Goal: Task Accomplishment & Management: Manage account settings

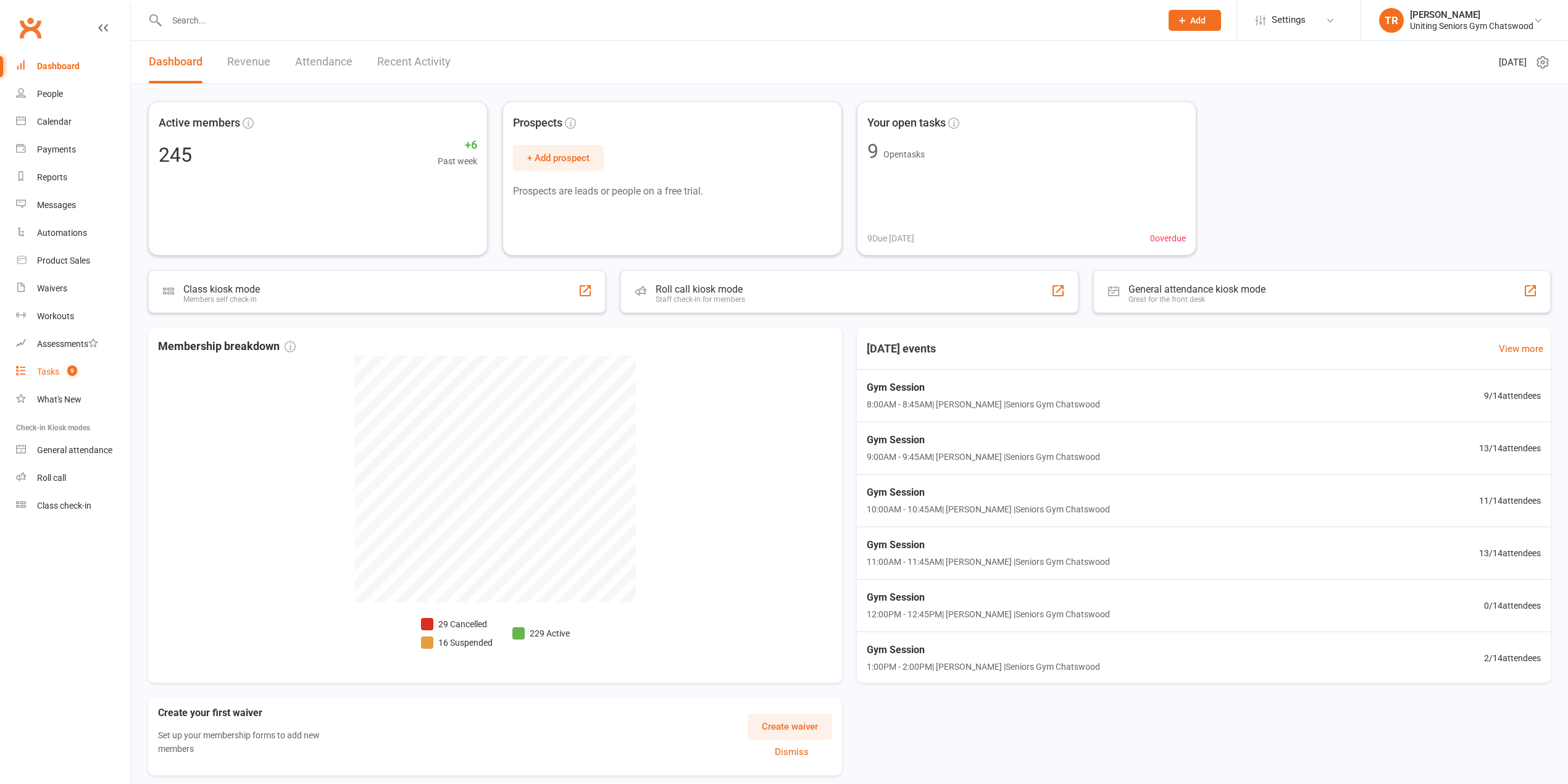
click at [42, 376] on link "Tasks 9" at bounding box center [73, 372] width 114 height 28
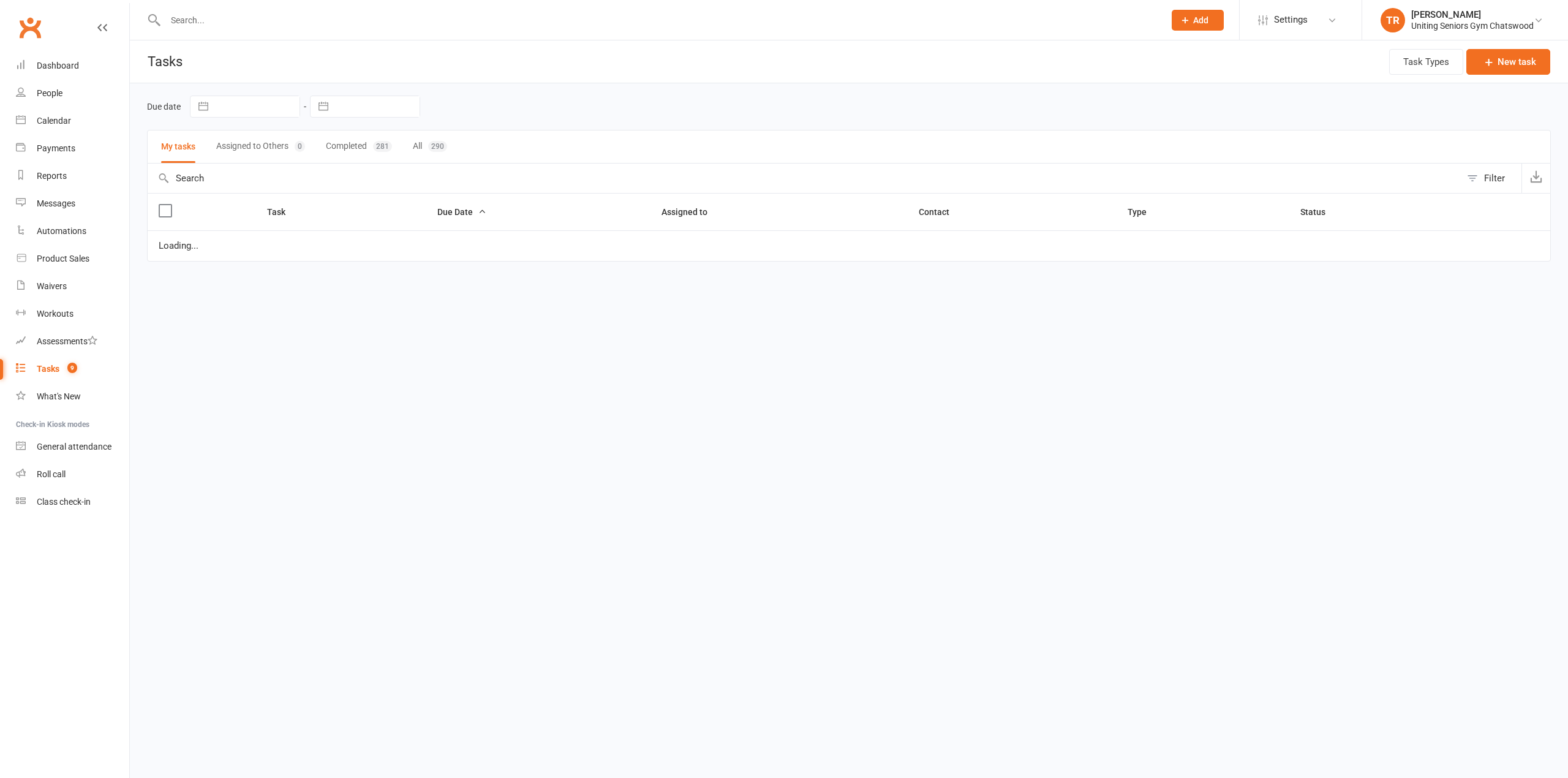
select select "started"
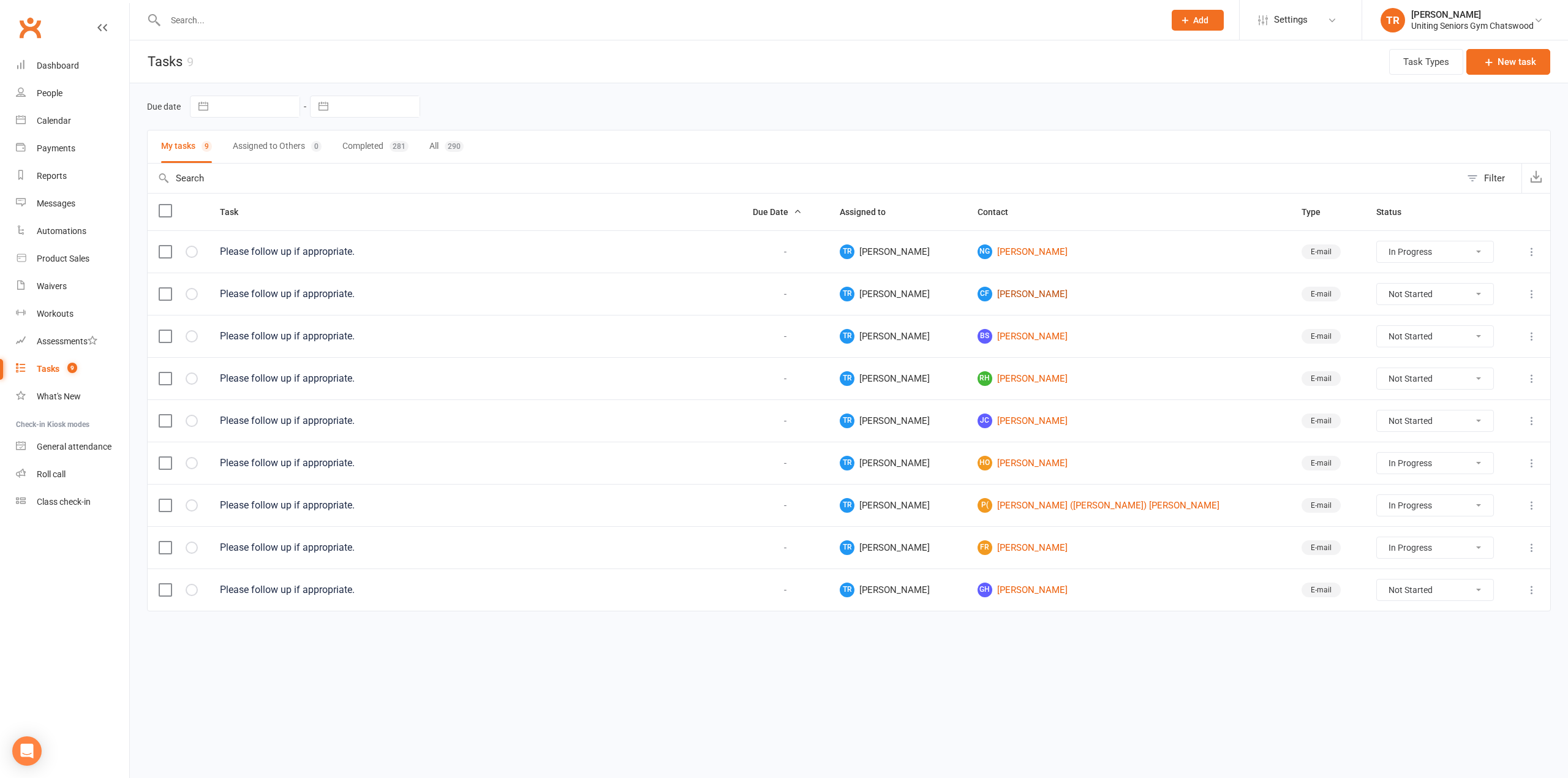
click at [1072, 293] on link "CF [PERSON_NAME]" at bounding box center [1128, 294] width 302 height 15
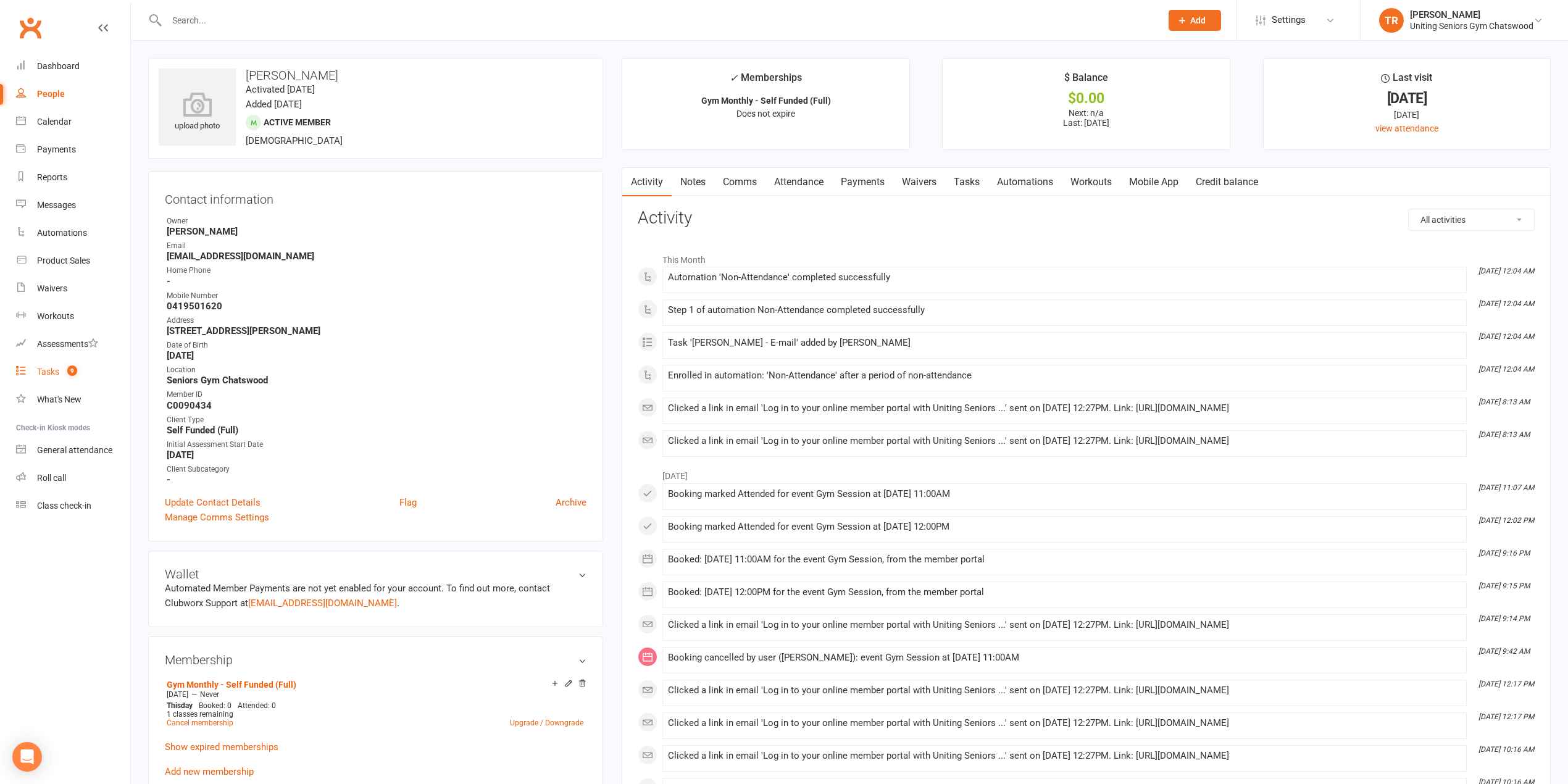
click at [55, 368] on div "Tasks" at bounding box center [48, 371] width 22 height 10
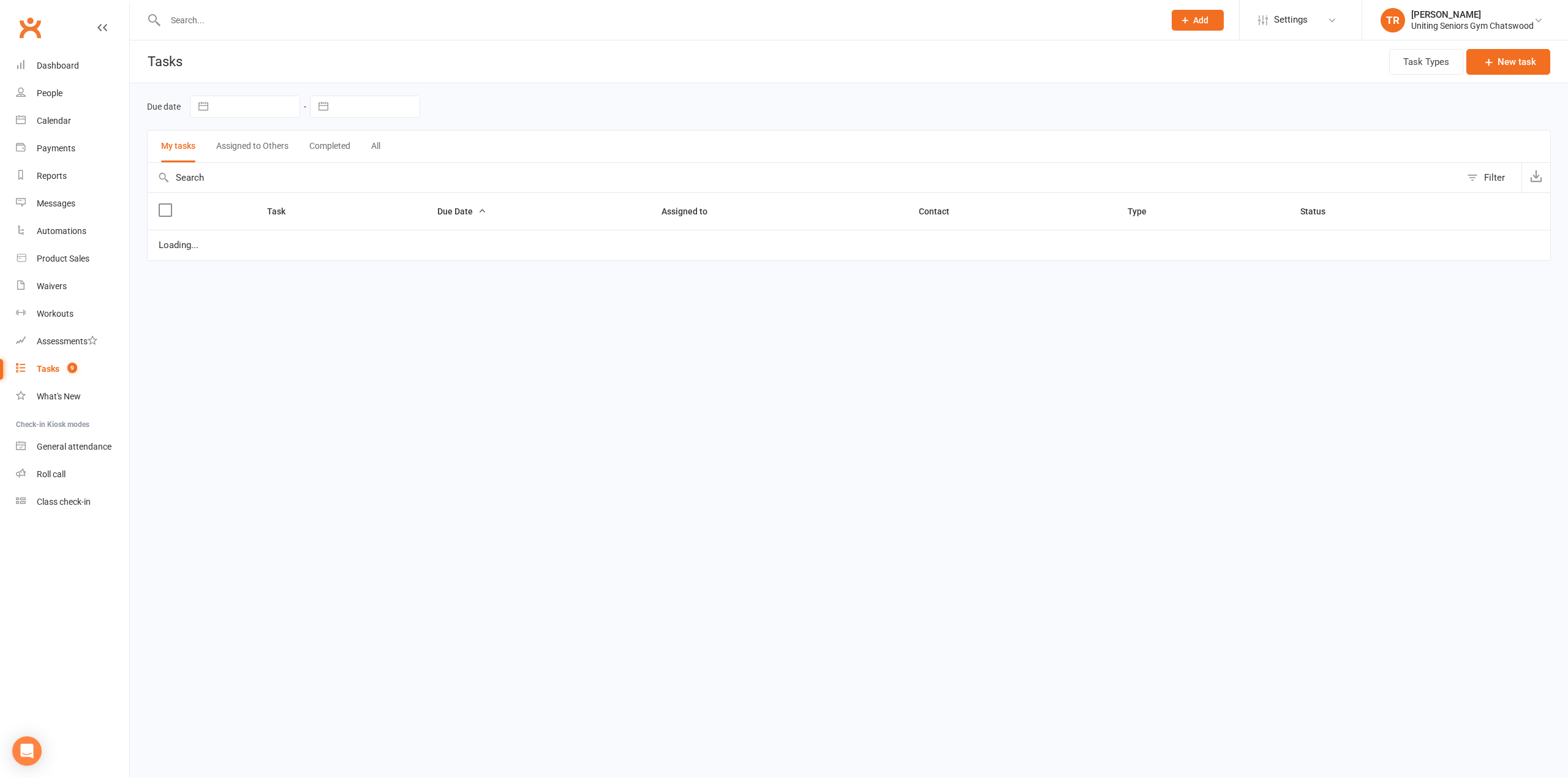
select select "started"
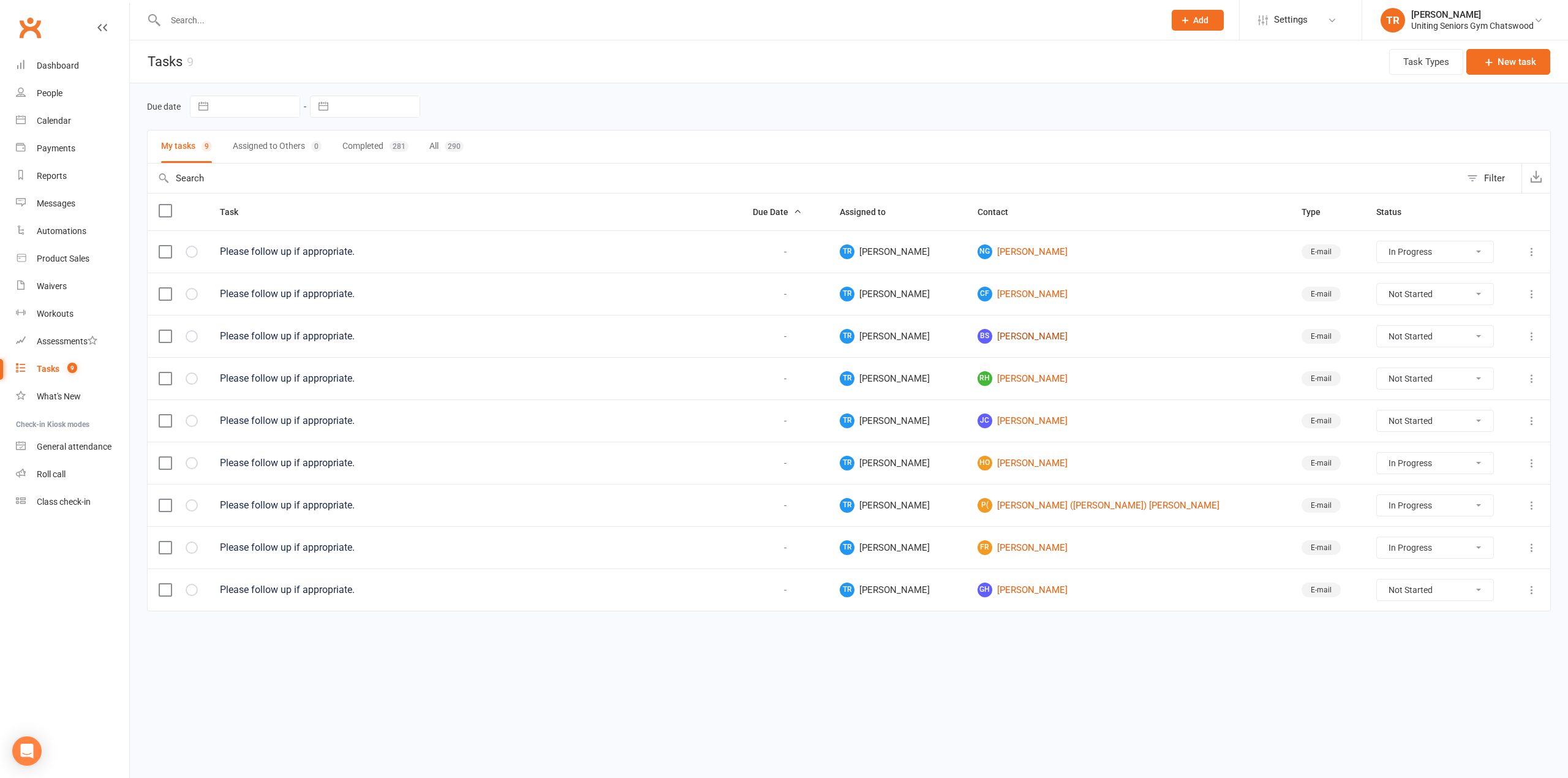
click at [1051, 339] on link "BS [PERSON_NAME]" at bounding box center [1128, 337] width 302 height 15
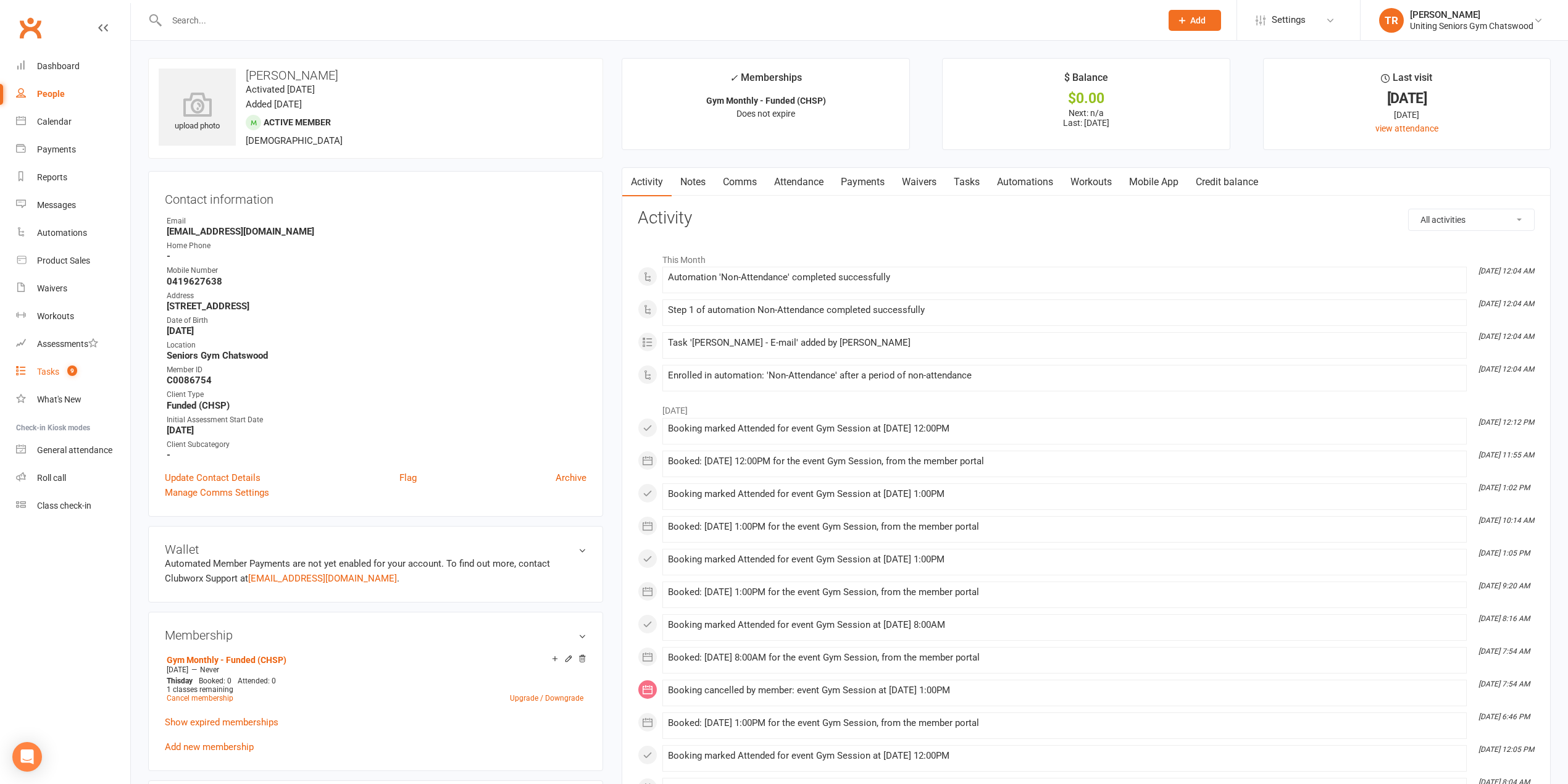
click at [61, 373] on link "Tasks 9" at bounding box center [73, 372] width 114 height 28
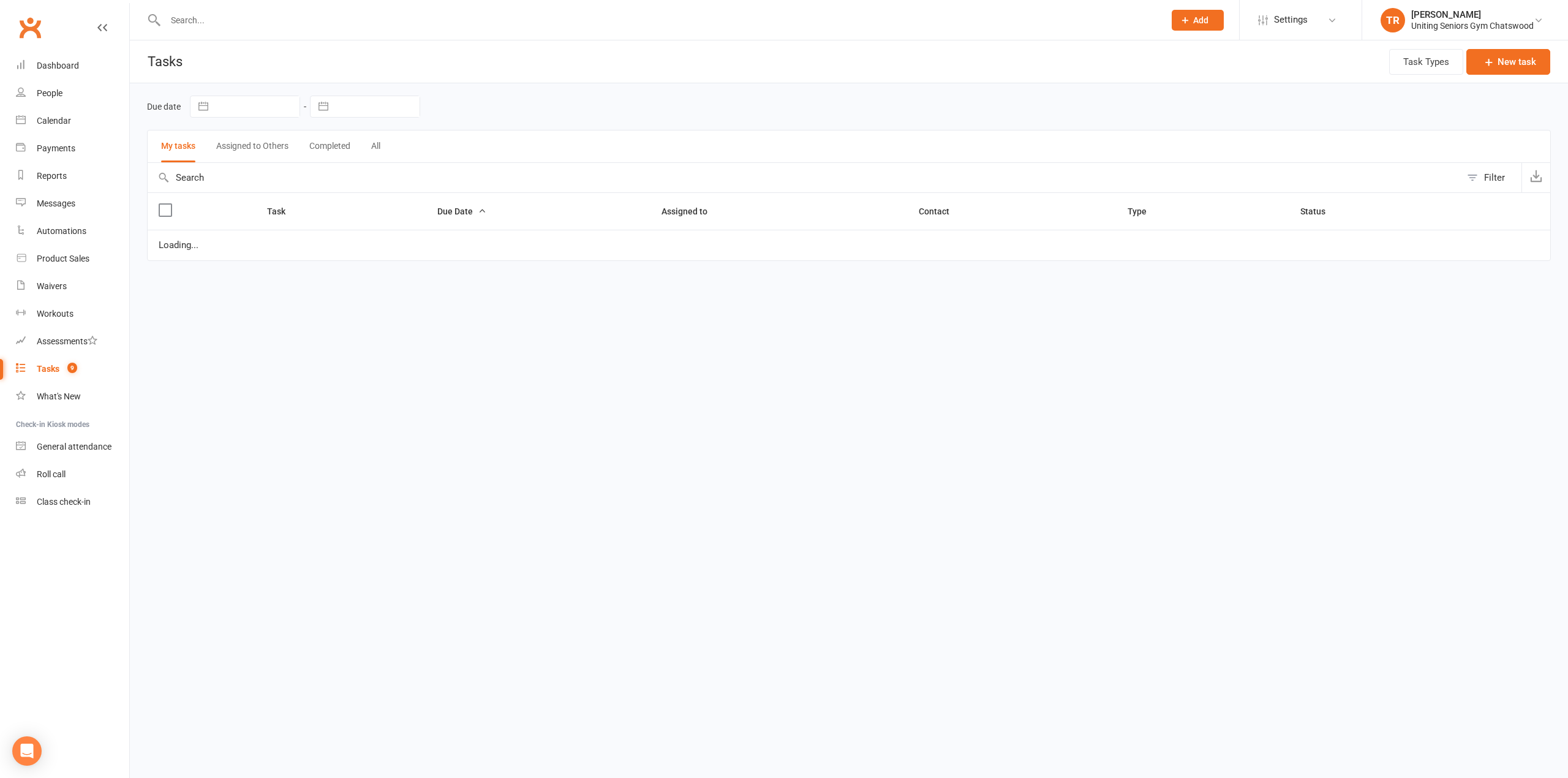
select select "started"
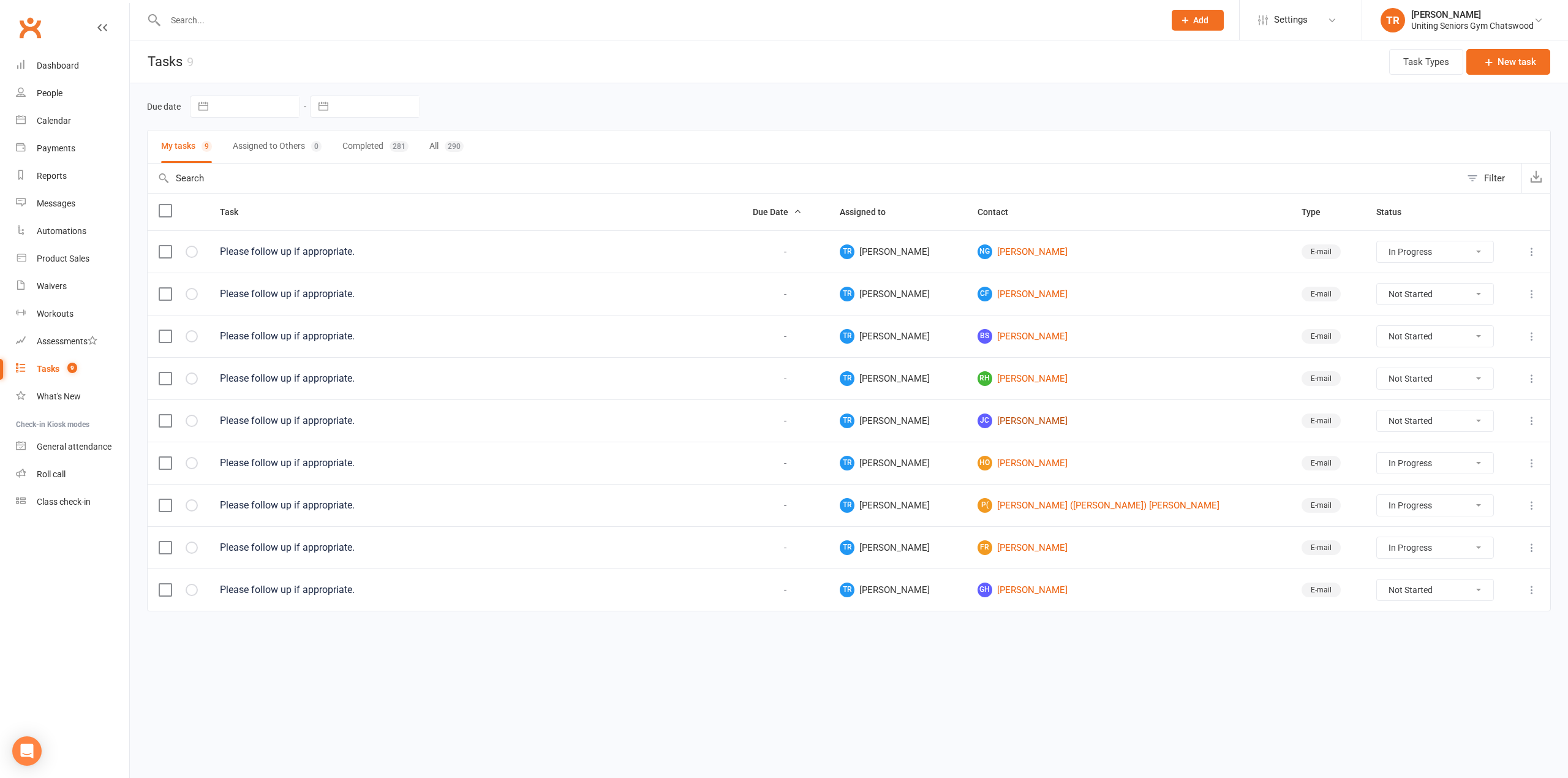
click at [1062, 423] on link "[PERSON_NAME]" at bounding box center [1128, 421] width 302 height 15
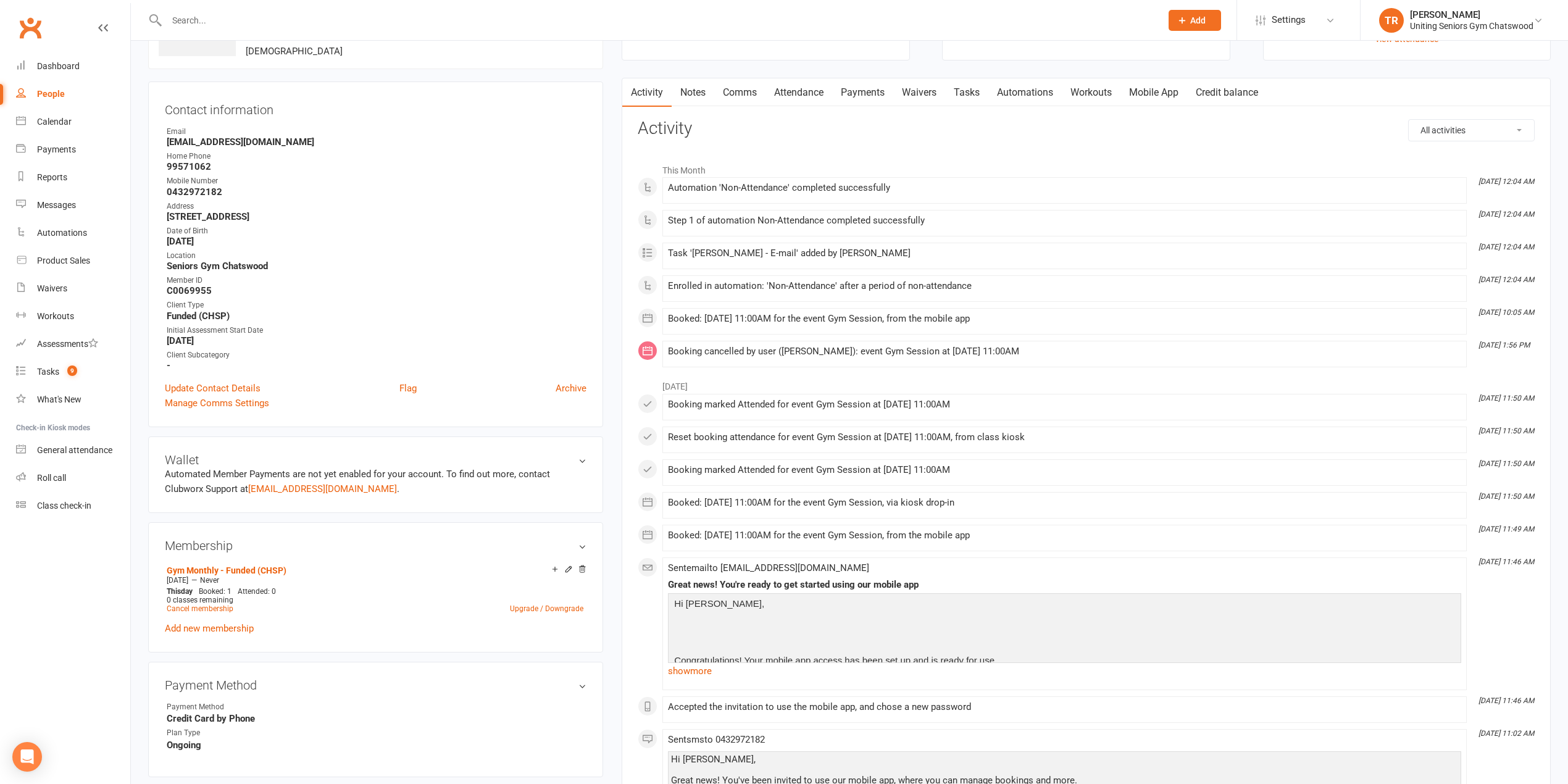
scroll to position [82, 0]
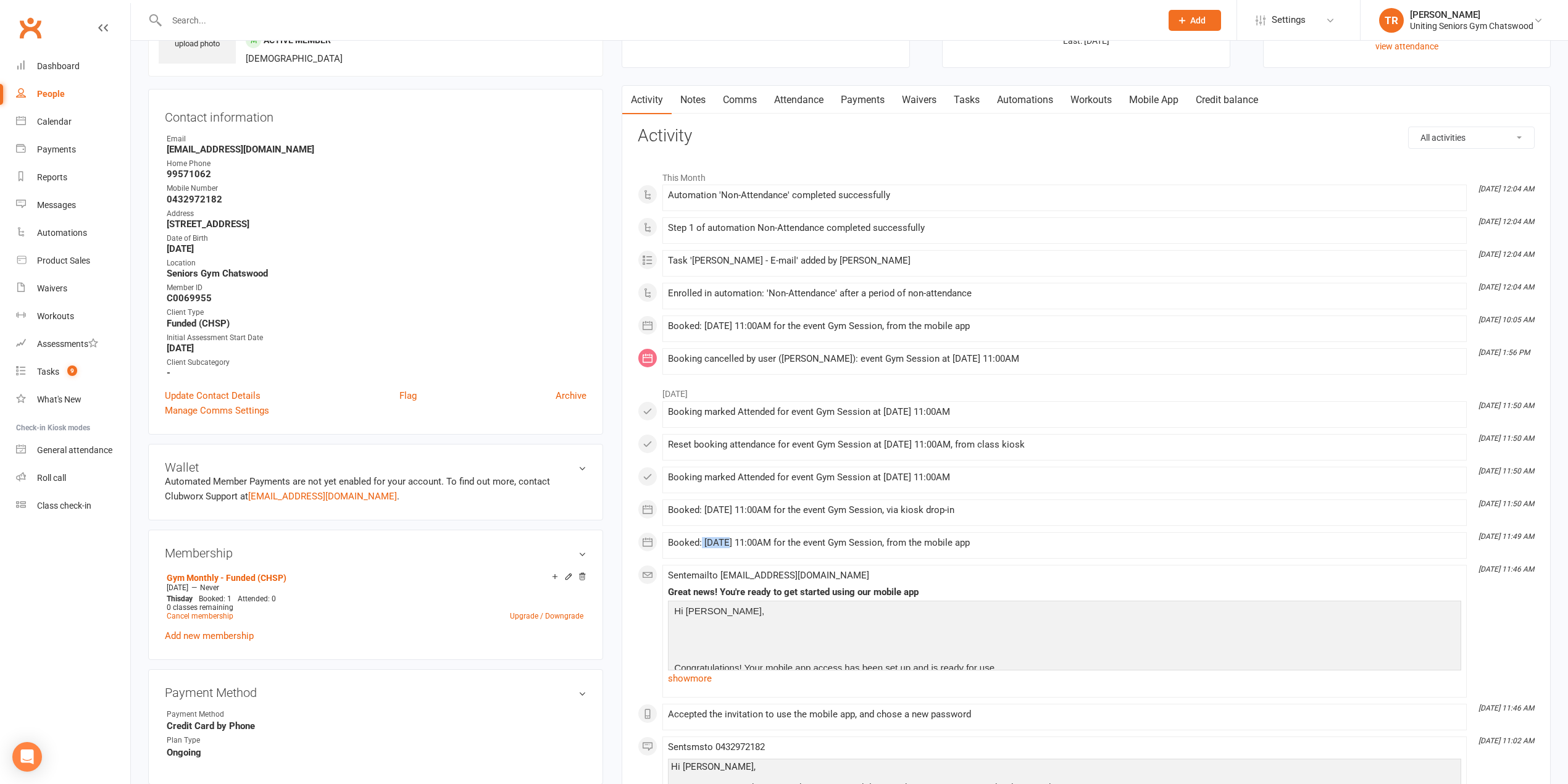
click at [726, 543] on div "Booked: [DATE] 11:00AM for the event Gym Session, from the mobile app" at bounding box center [1065, 543] width 793 height 11
click at [726, 336] on div "Booked: [DATE] 11:00AM for the event Gym Session, from the mobile app" at bounding box center [1065, 329] width 793 height 15
click at [55, 369] on div "Tasks" at bounding box center [48, 371] width 22 height 10
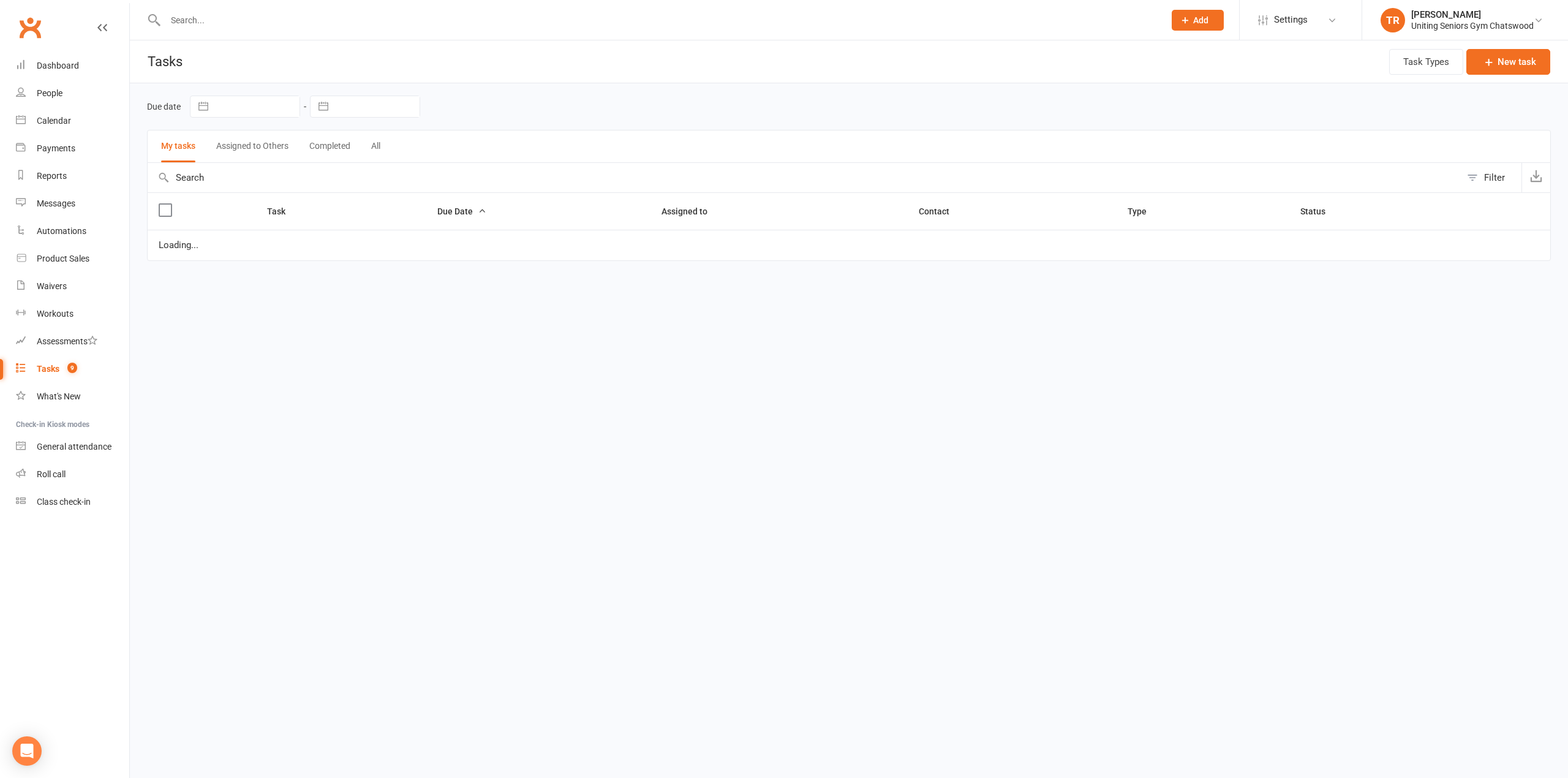
select select "started"
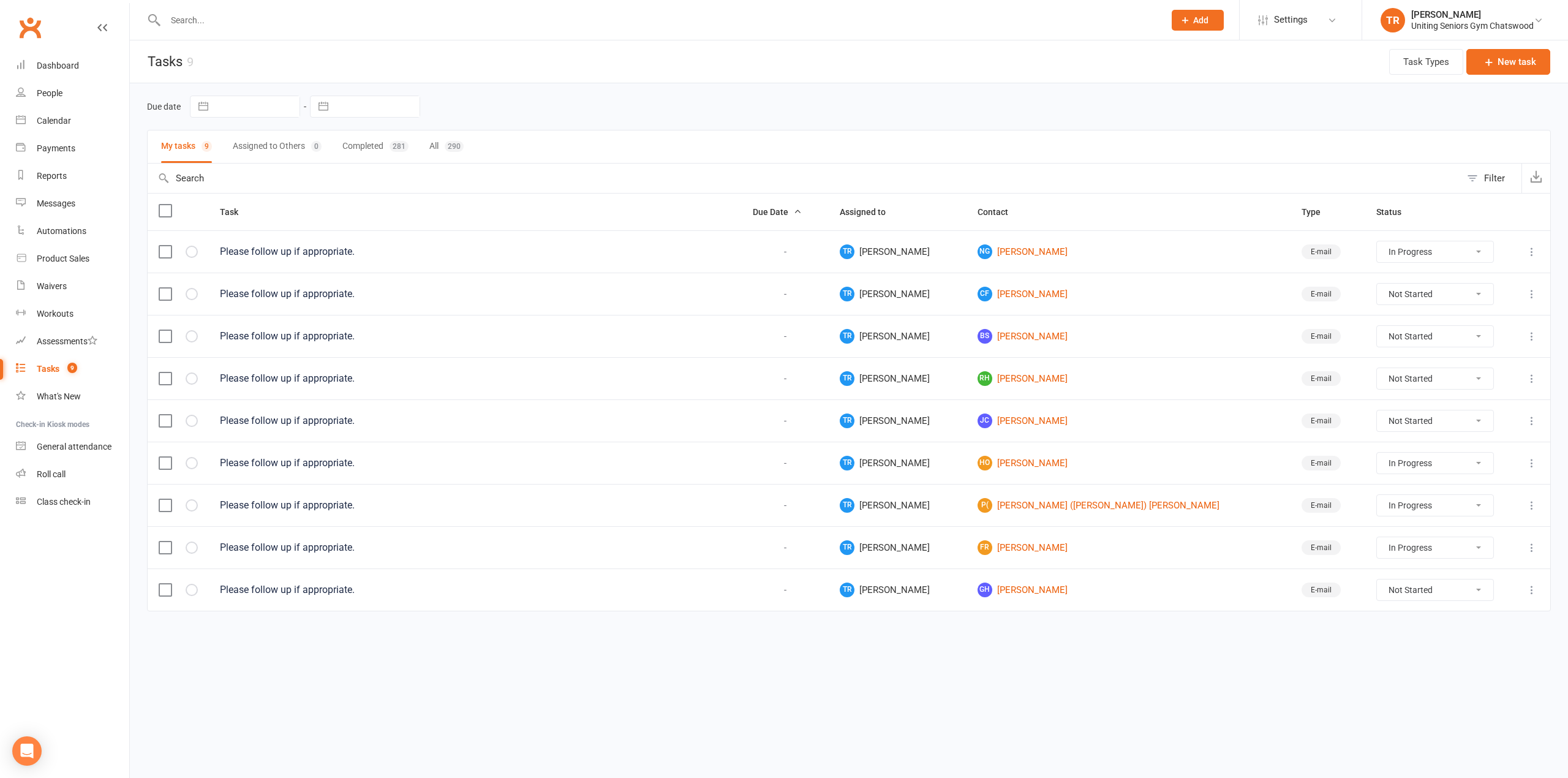
click at [1376, 414] on div "Not Started In Progress Waiting Complete" at bounding box center [1435, 420] width 117 height 22
click at [1377, 423] on select "Not Started In Progress Waiting Complete" at bounding box center [1435, 421] width 117 height 21
click at [1377, 415] on select "Not Started In Progress Waiting Complete" at bounding box center [1435, 421] width 117 height 21
select select "unstarted"
select select "started"
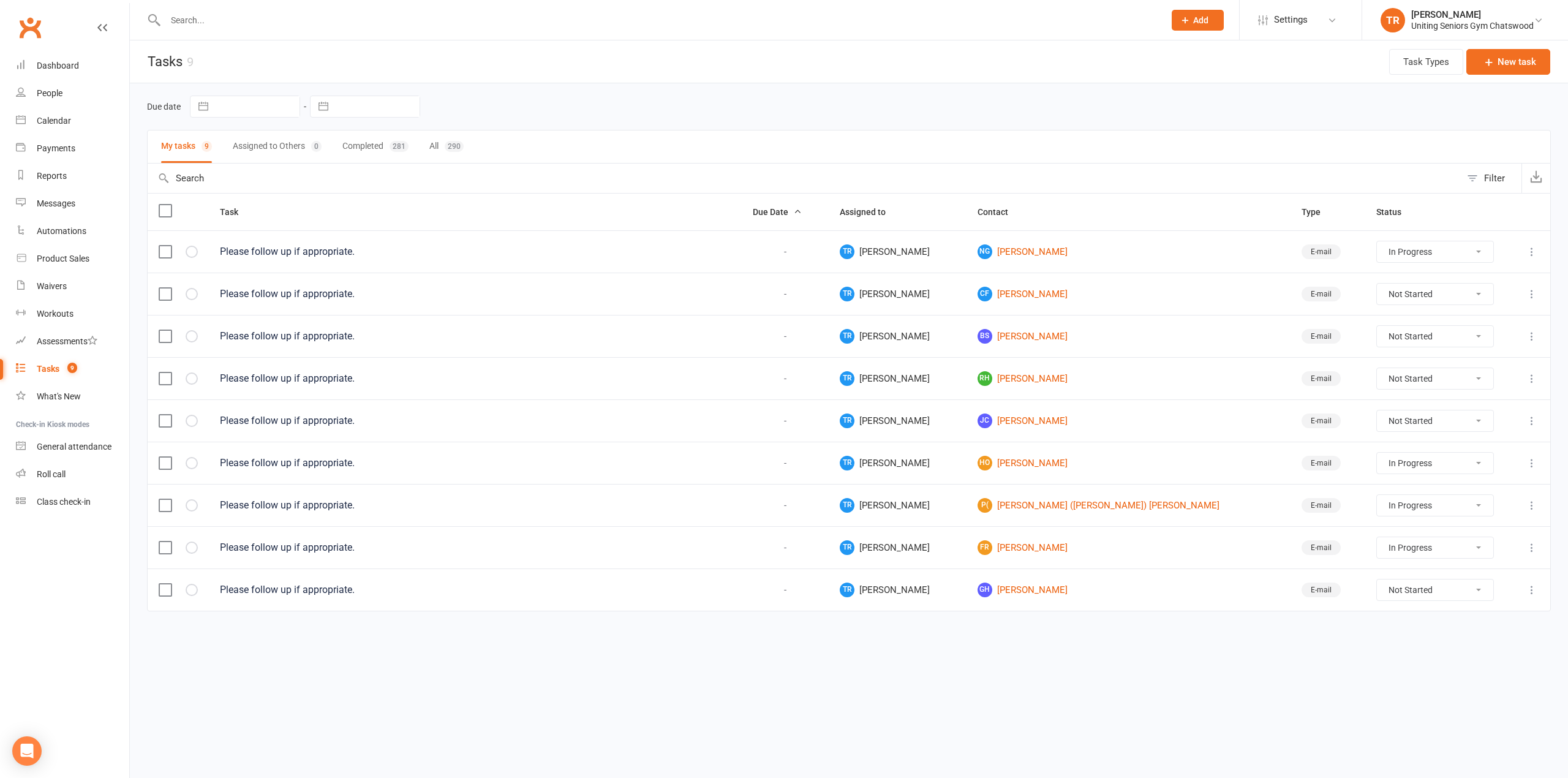
select select "started"
click at [1074, 383] on link "RH [PERSON_NAME]" at bounding box center [1128, 379] width 302 height 15
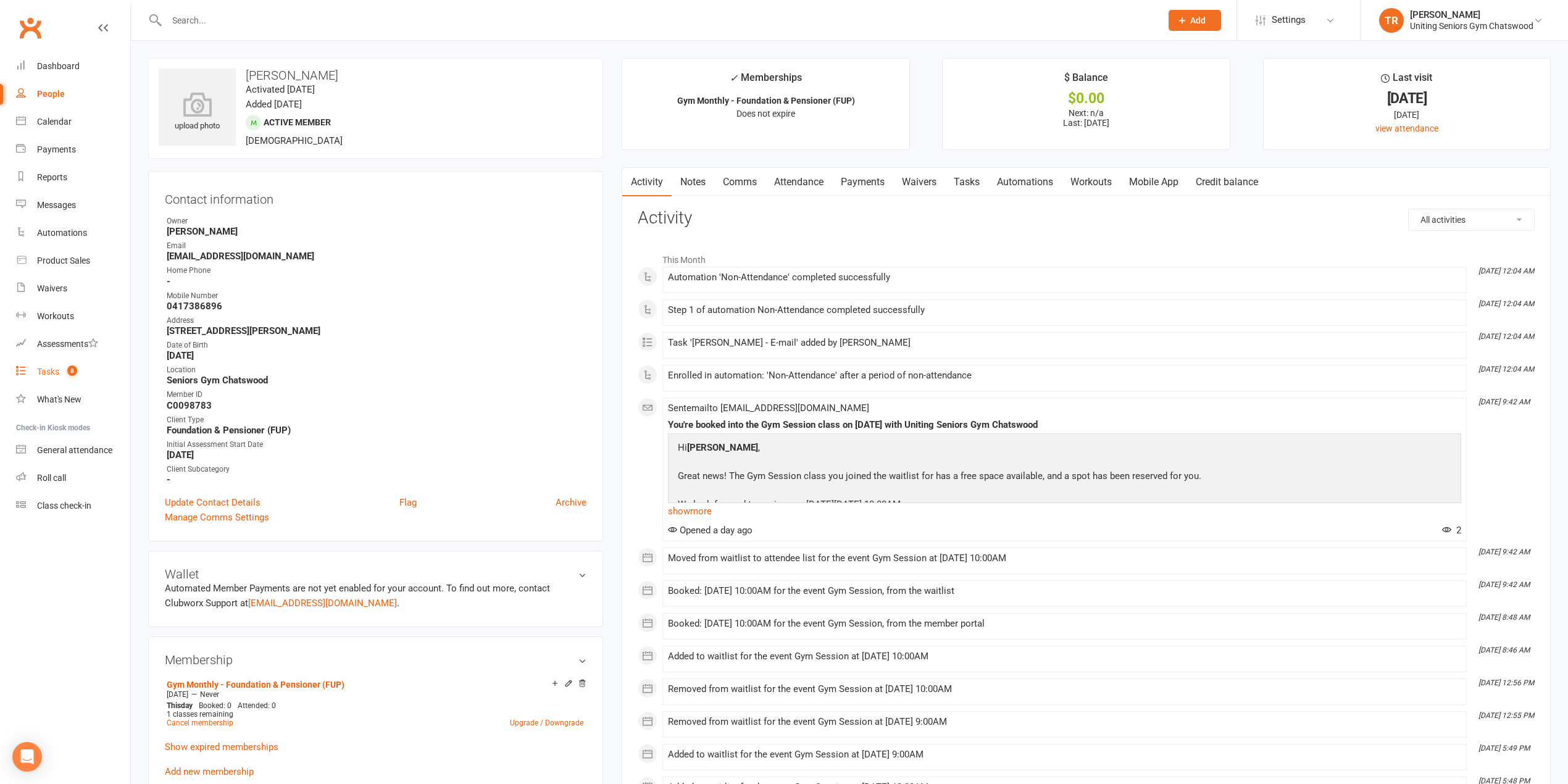
click at [61, 368] on link "Tasks 8" at bounding box center [73, 372] width 114 height 28
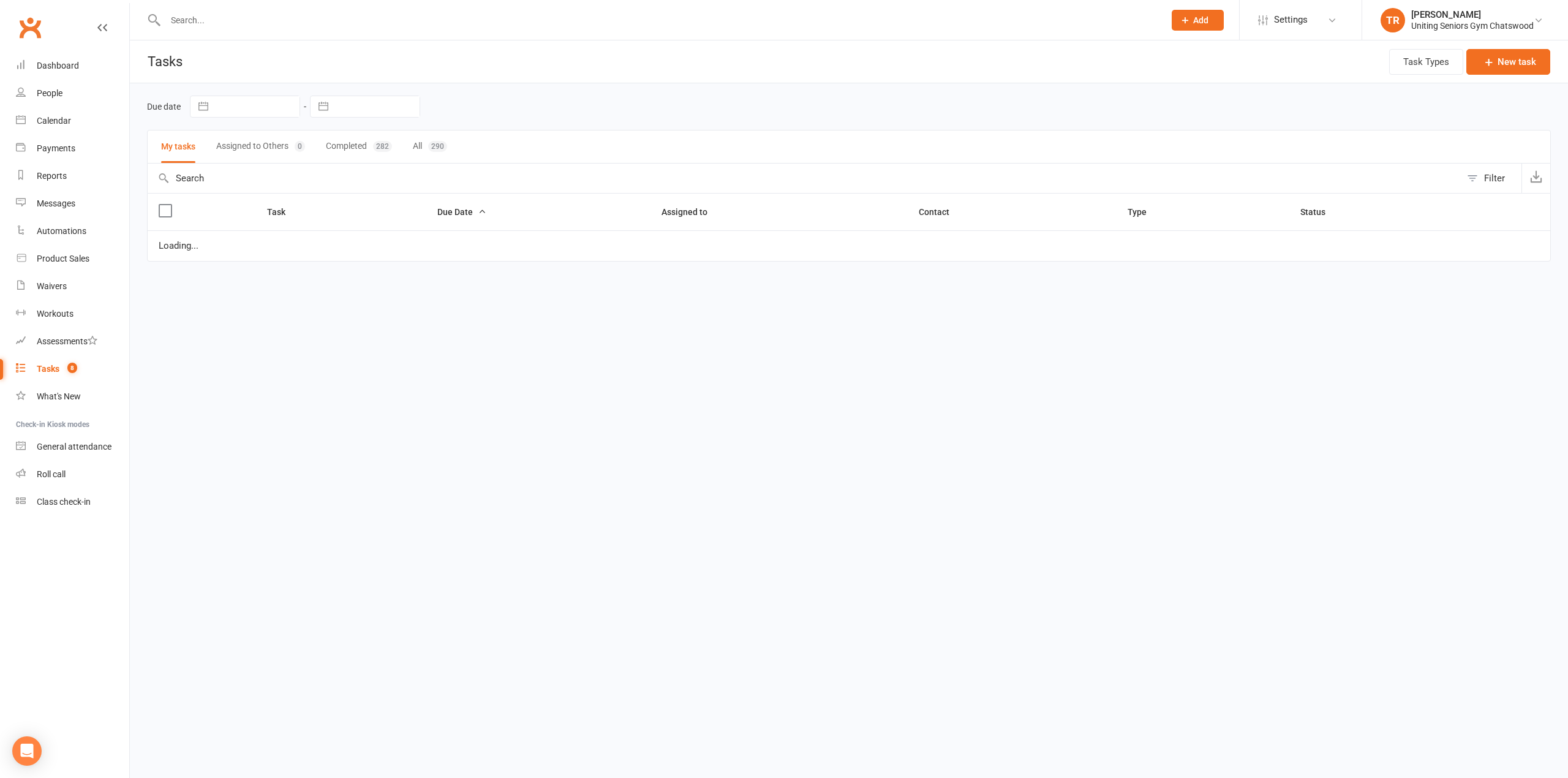
select select "started"
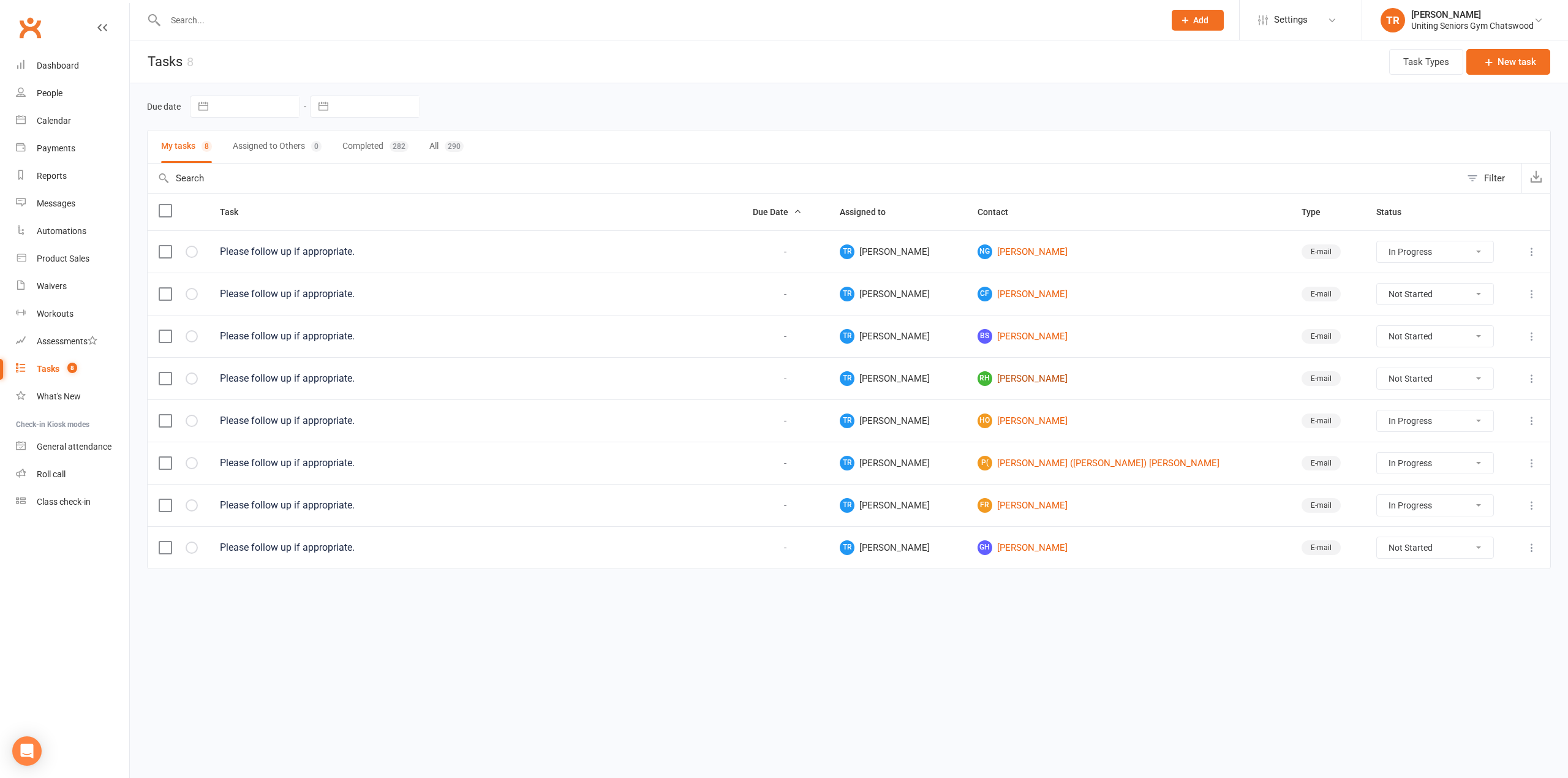
click at [1044, 383] on link "RH [PERSON_NAME]" at bounding box center [1128, 379] width 302 height 15
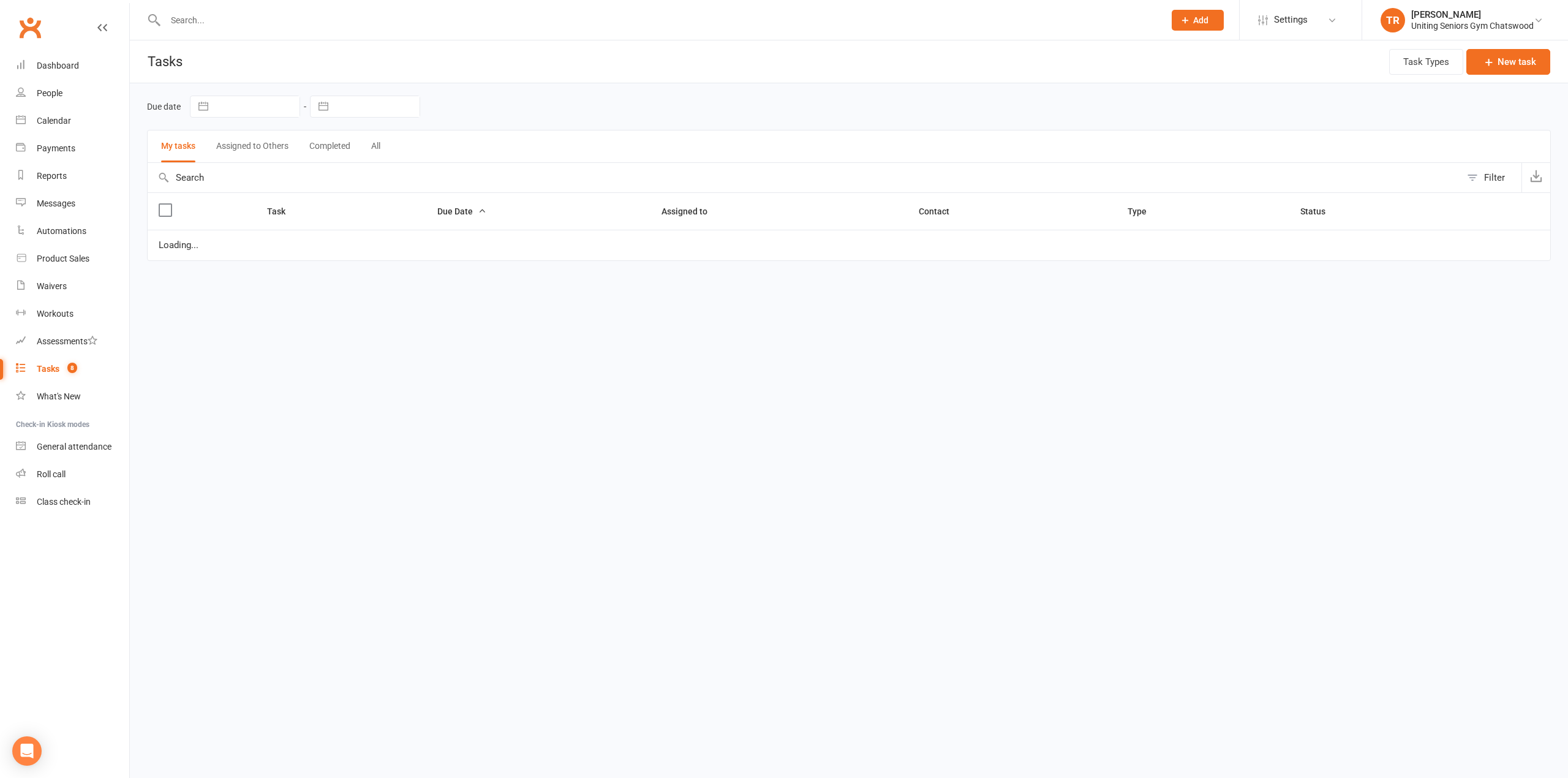
select select "started"
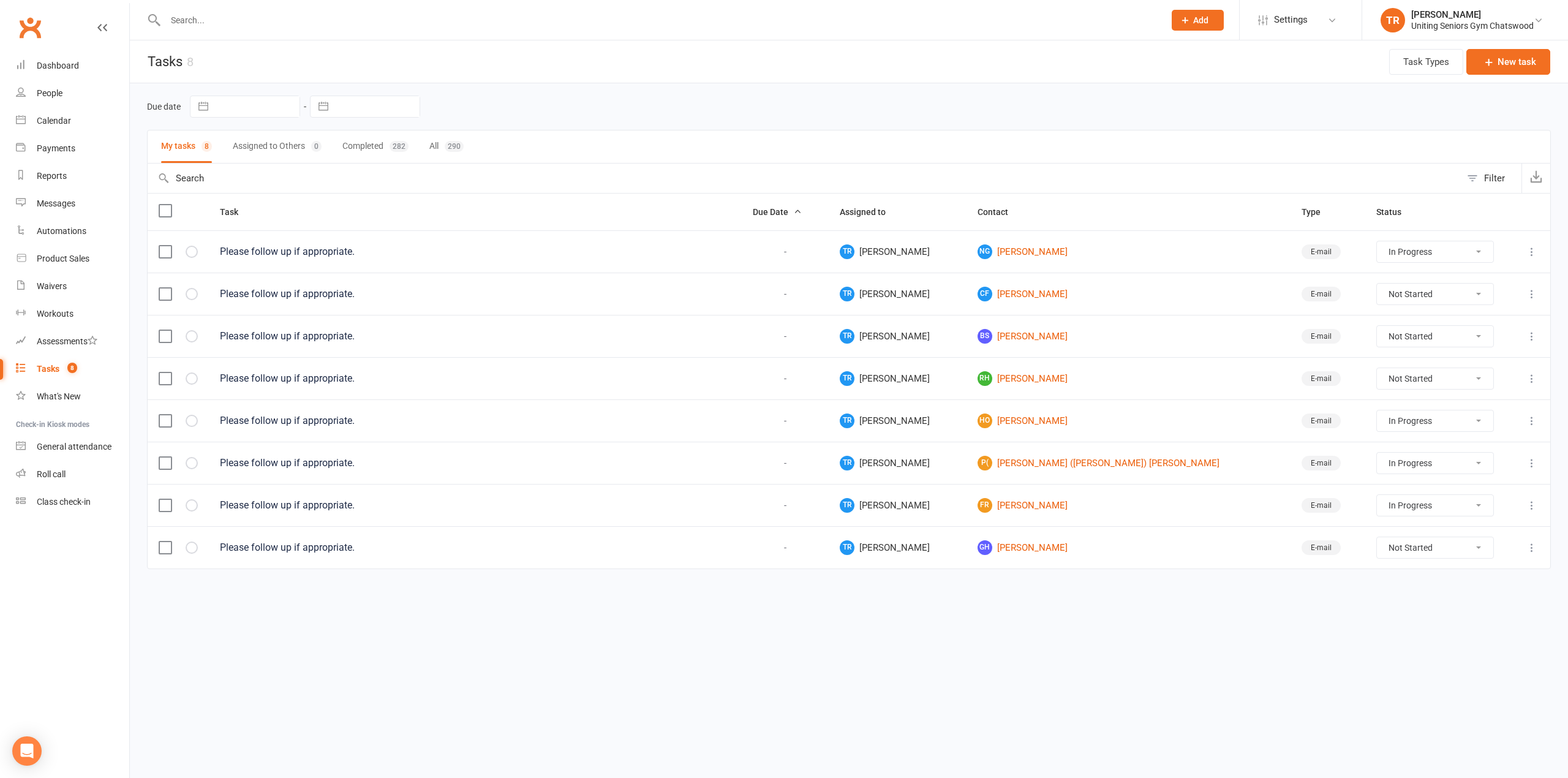
click at [1377, 379] on select "Not Started In Progress Waiting Complete" at bounding box center [1435, 379] width 117 height 21
click at [1377, 372] on select "Not Started In Progress Waiting Complete" at bounding box center [1435, 379] width 117 height 21
select select "unstarted"
select select "started"
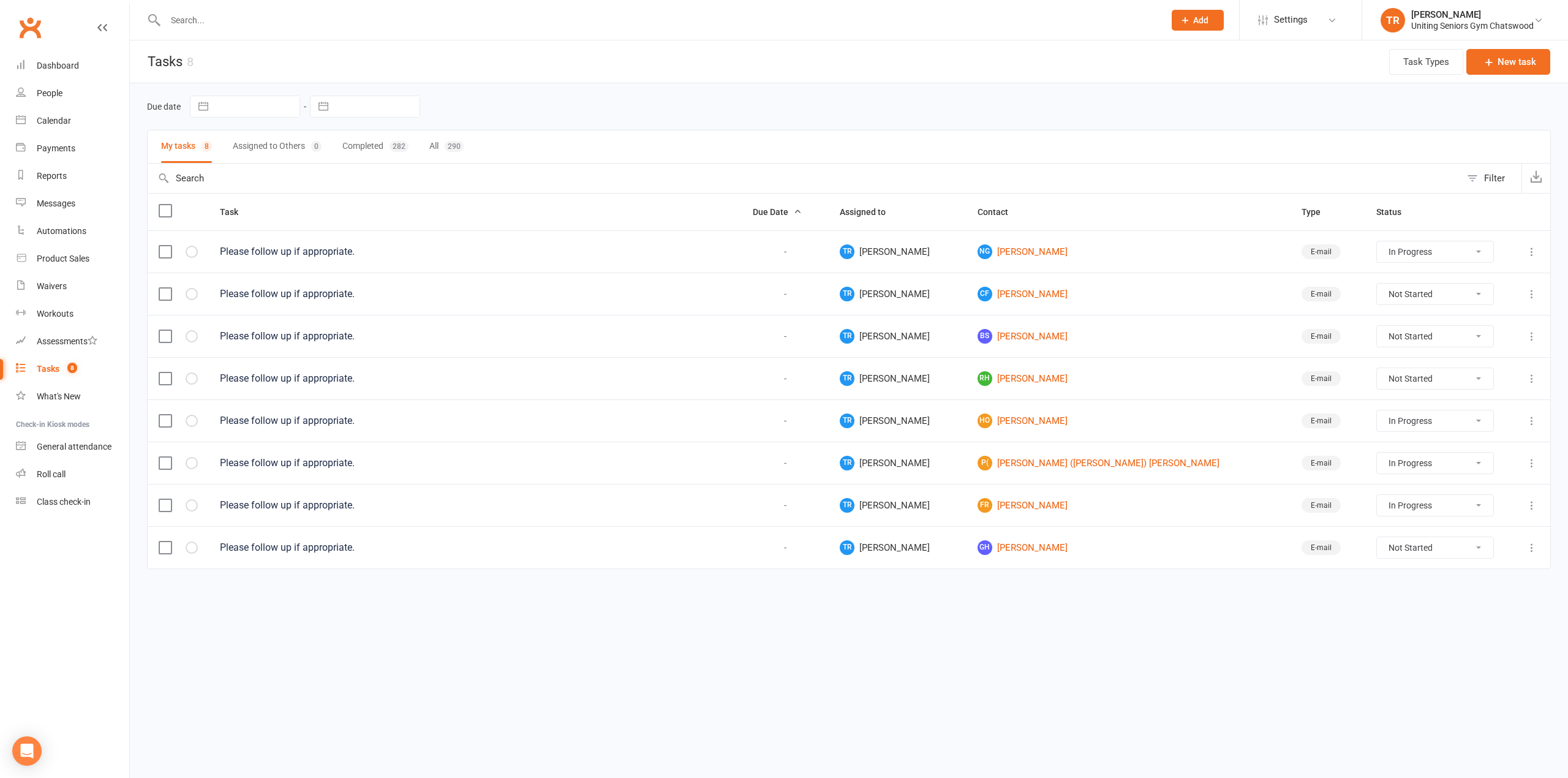
select select "started"
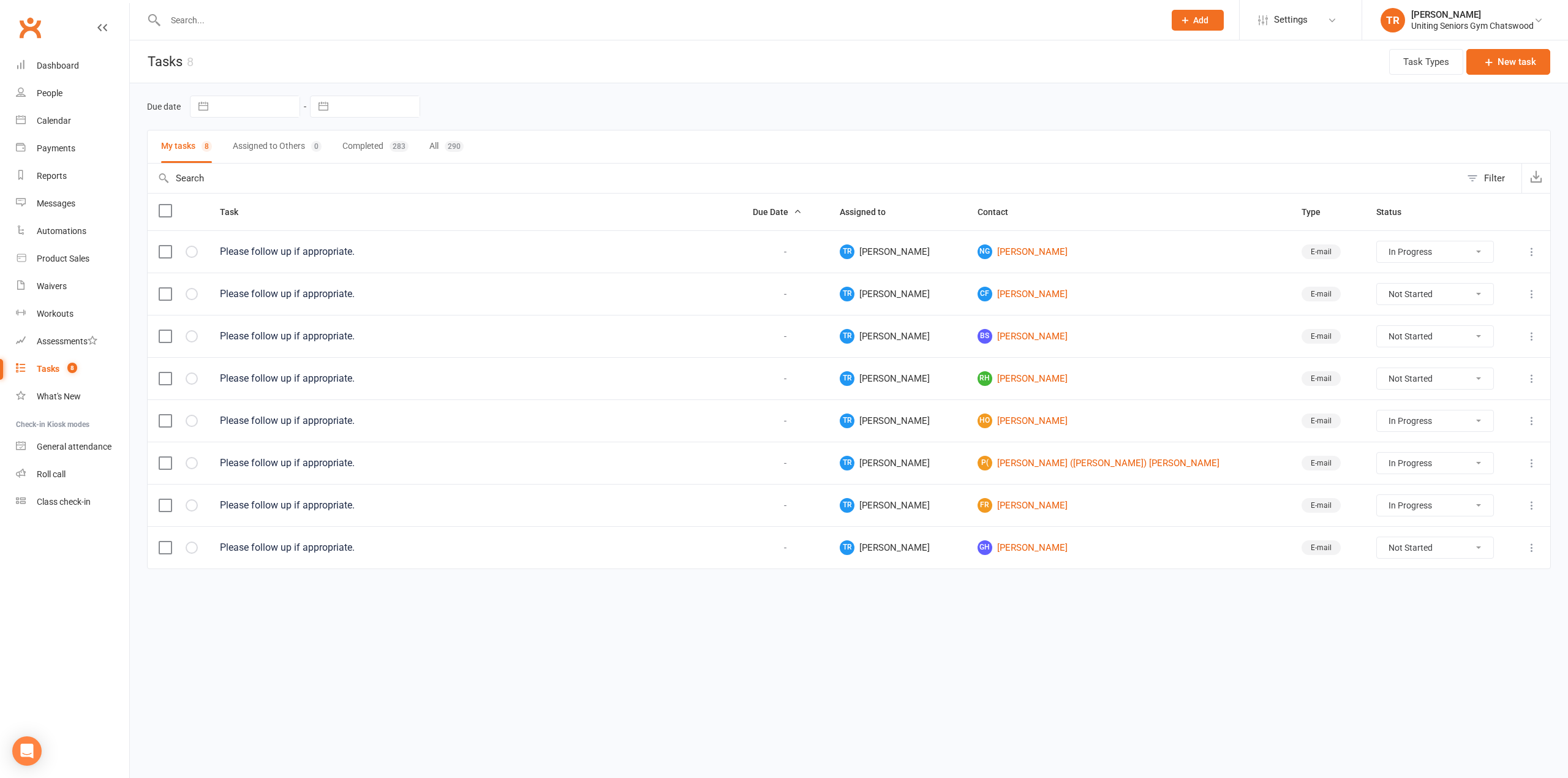
select select "started"
click at [1042, 506] on link "GH [PERSON_NAME]" at bounding box center [1128, 505] width 302 height 15
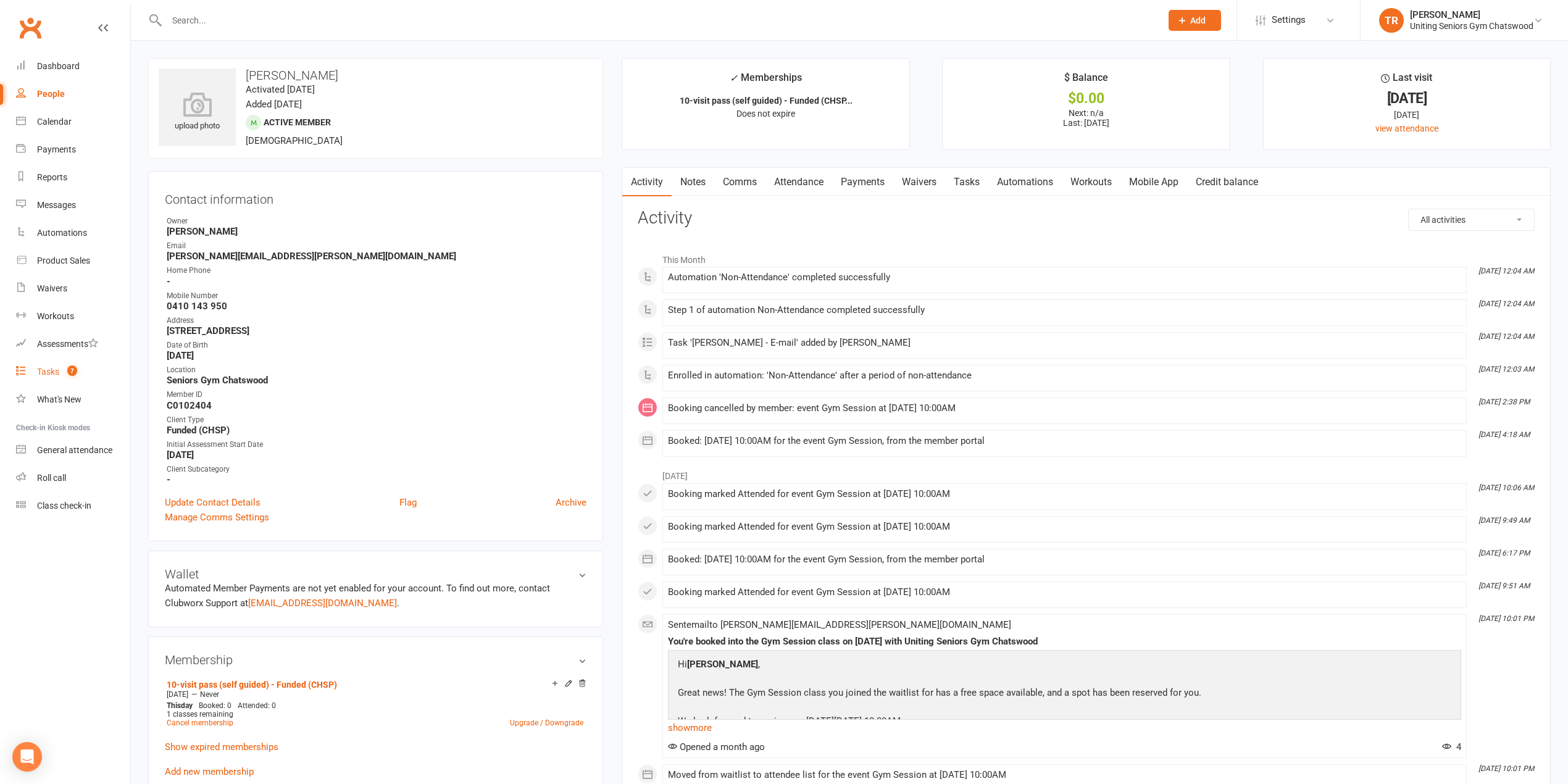
click at [55, 370] on div "Tasks" at bounding box center [48, 371] width 22 height 10
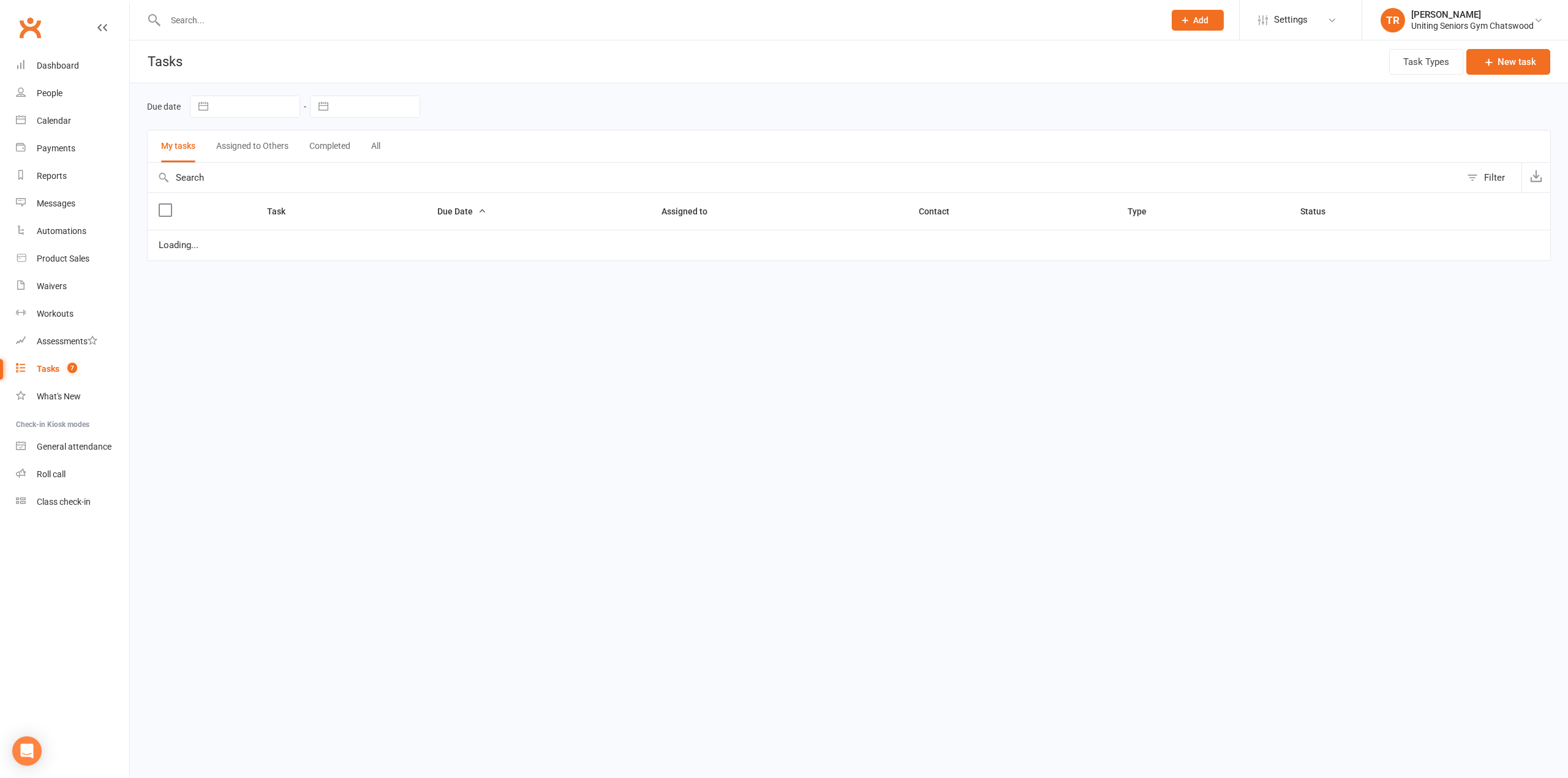
select select "started"
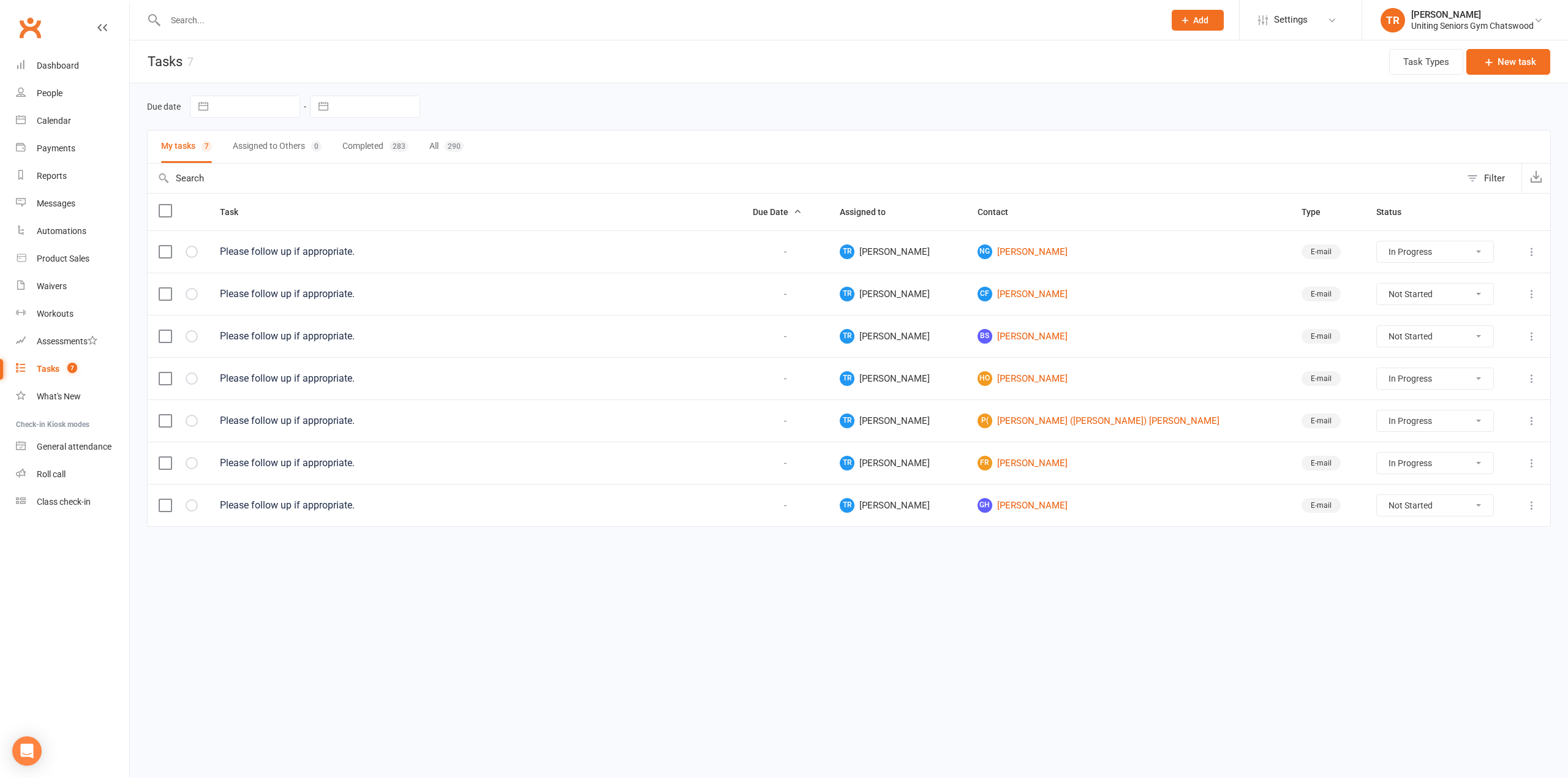
drag, startPoint x: 1340, startPoint y: 505, endPoint x: 1352, endPoint y: 507, distance: 12.2
click at [1377, 505] on select "Not Started In Progress Waiting Complete" at bounding box center [1435, 505] width 117 height 21
click at [1377, 500] on select "Not Started In Progress Waiting Complete" at bounding box center [1435, 505] width 117 height 21
select select "unstarted"
select select "started"
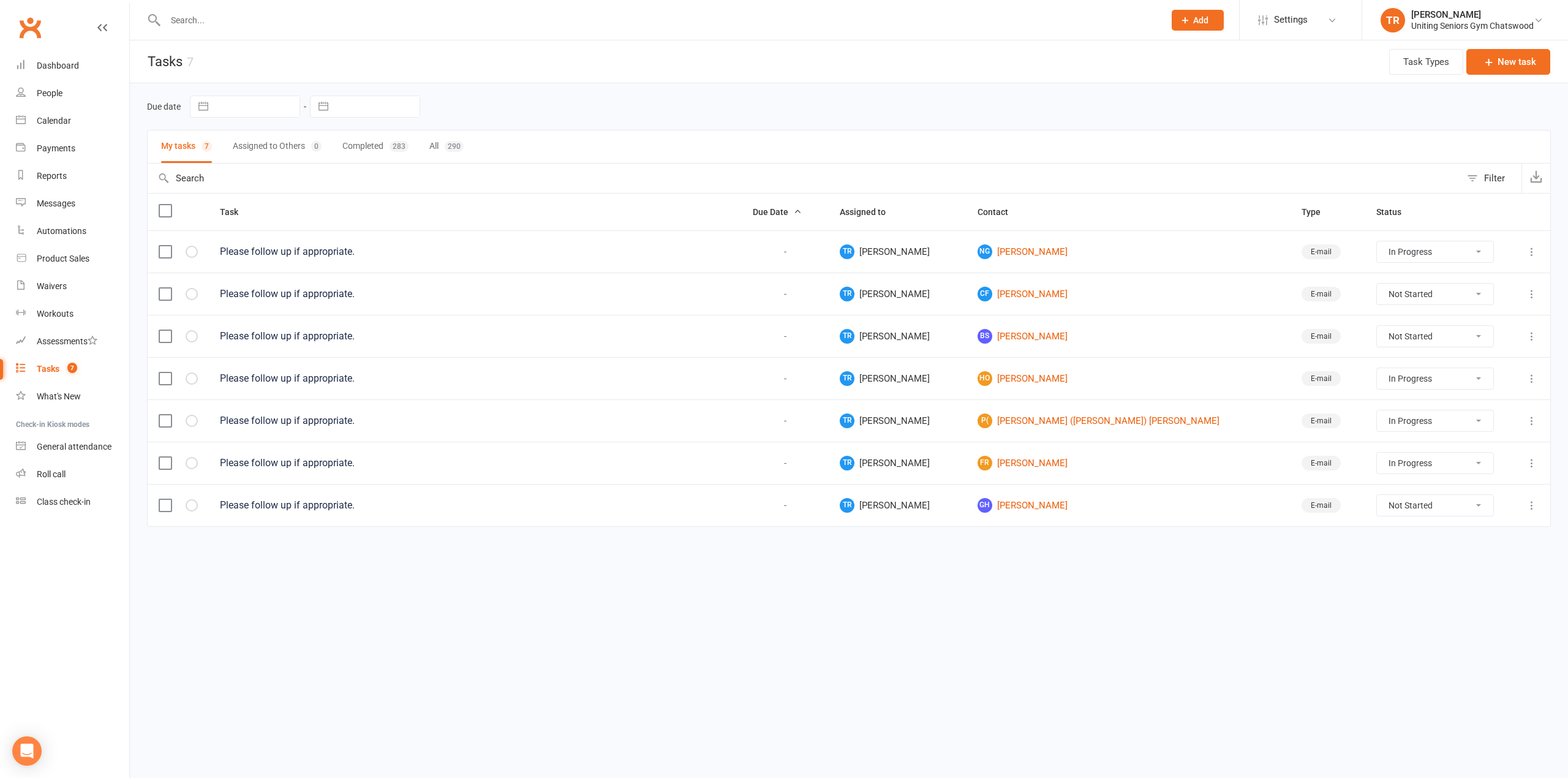
select select "started"
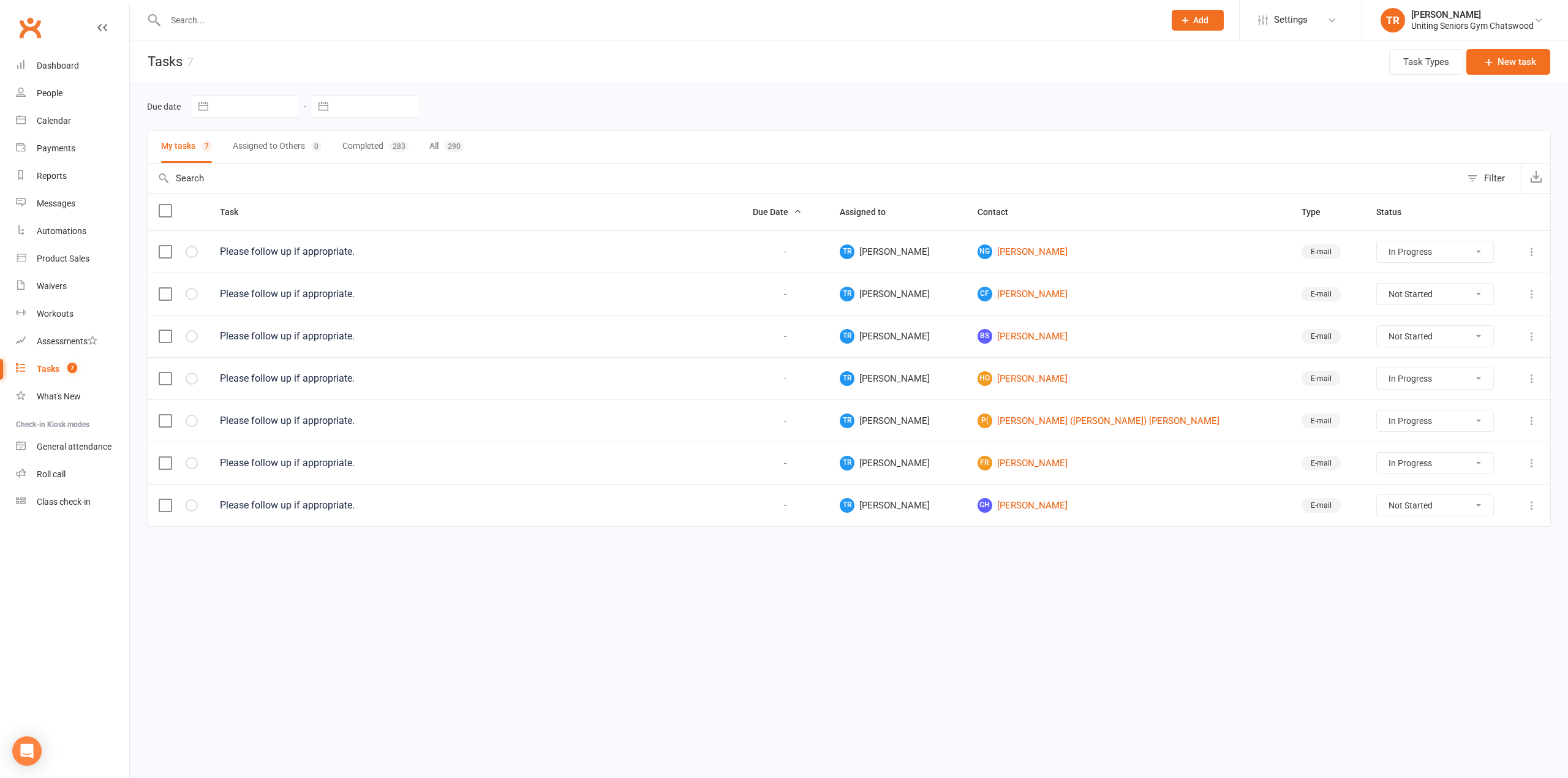
select select "started"
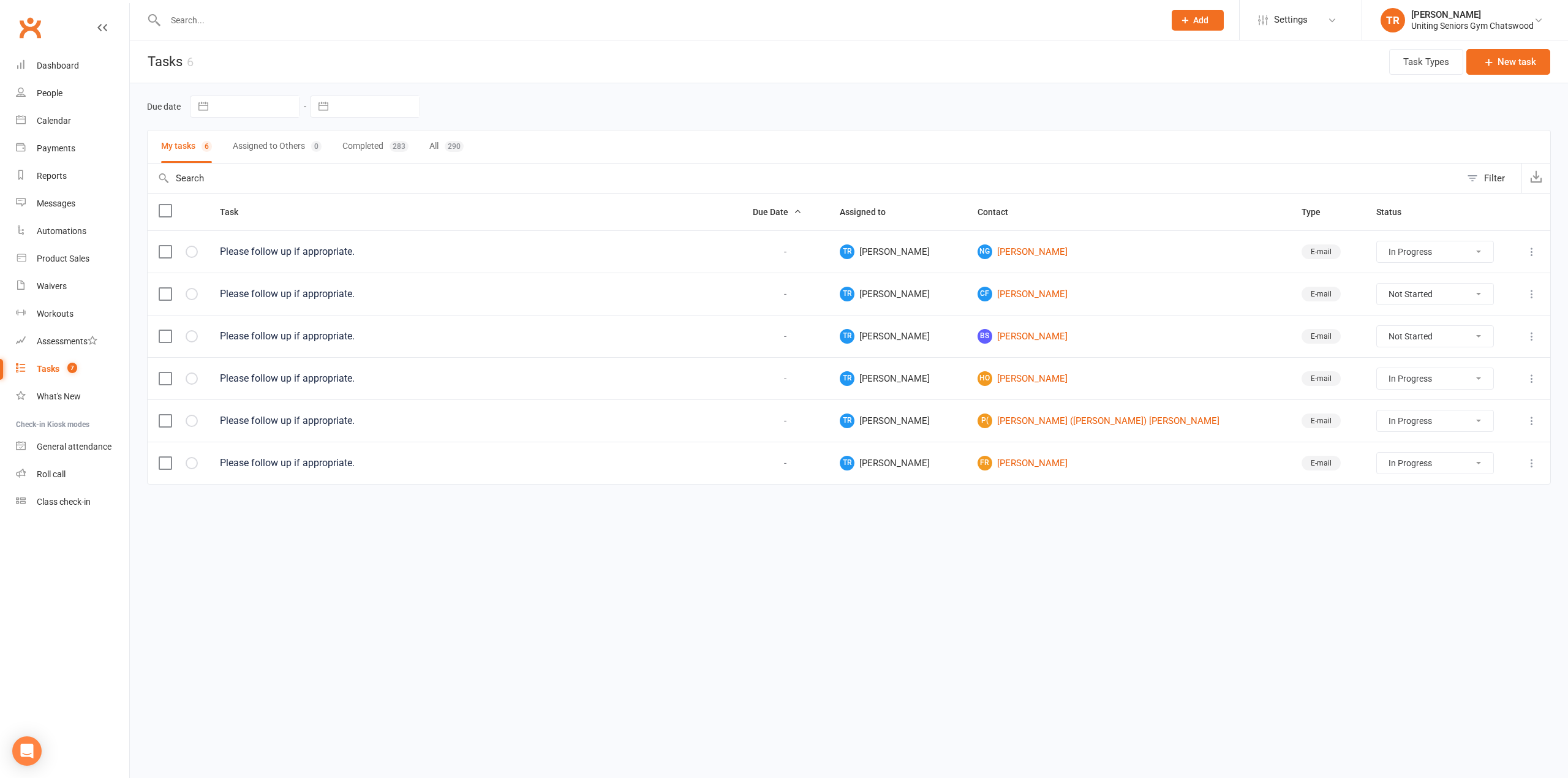
select select "started"
click at [1048, 471] on link "FR [PERSON_NAME]" at bounding box center [1128, 463] width 302 height 15
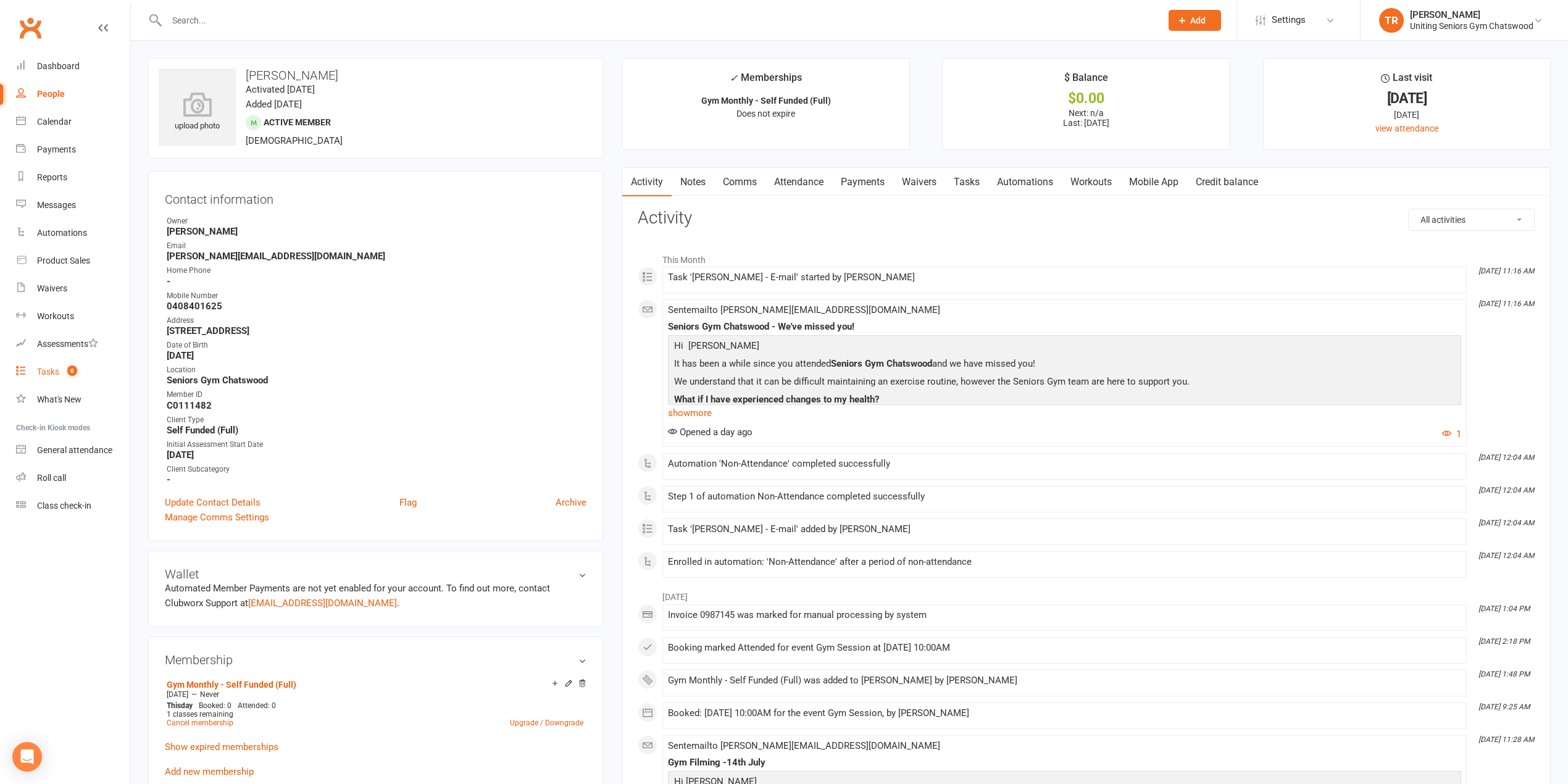
click at [62, 368] on count-badge "6" at bounding box center [69, 371] width 16 height 10
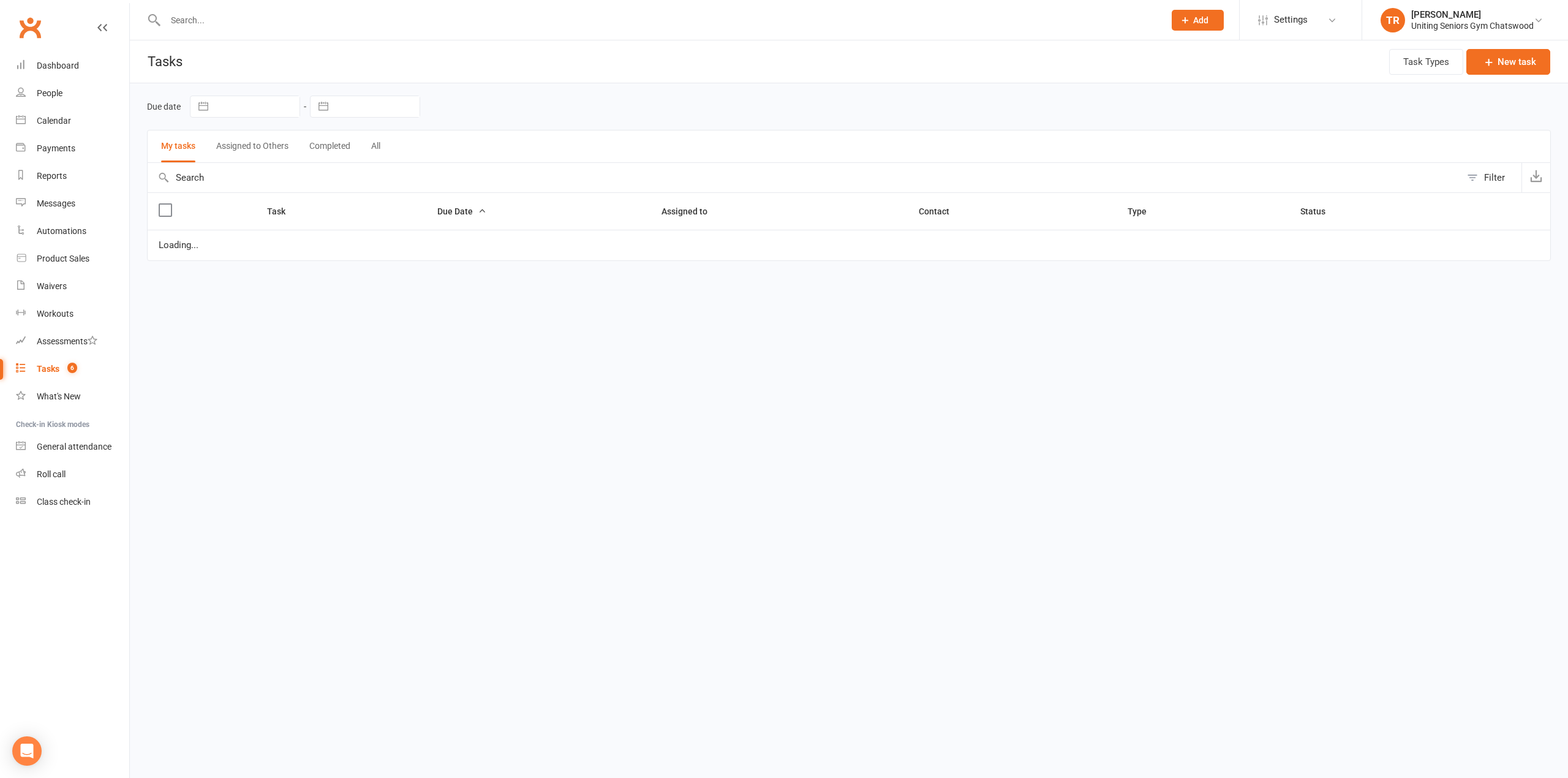
select select "started"
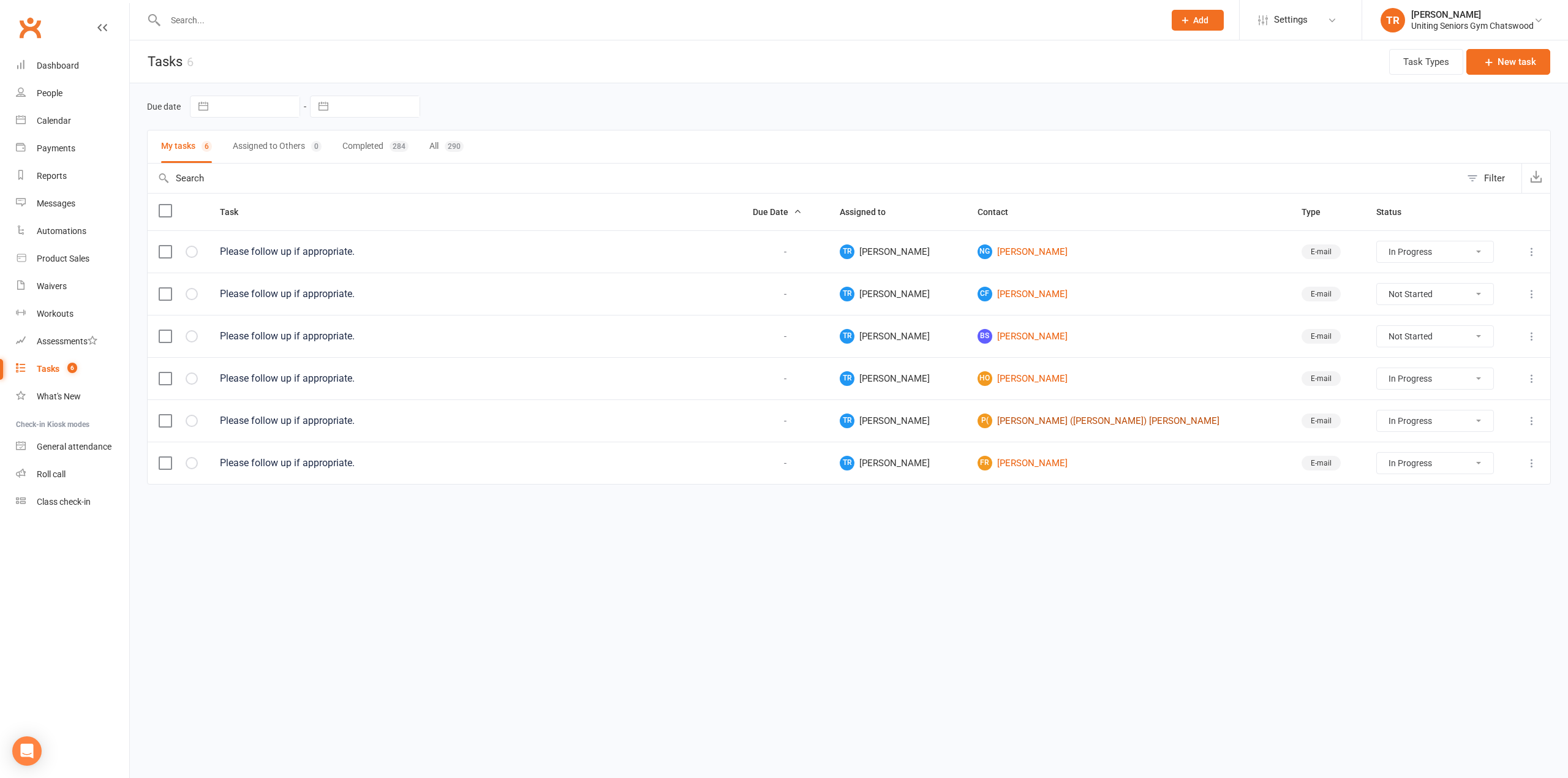
click at [1071, 427] on link "P( [PERSON_NAME] ([PERSON_NAME]) [PERSON_NAME]" at bounding box center [1128, 421] width 302 height 15
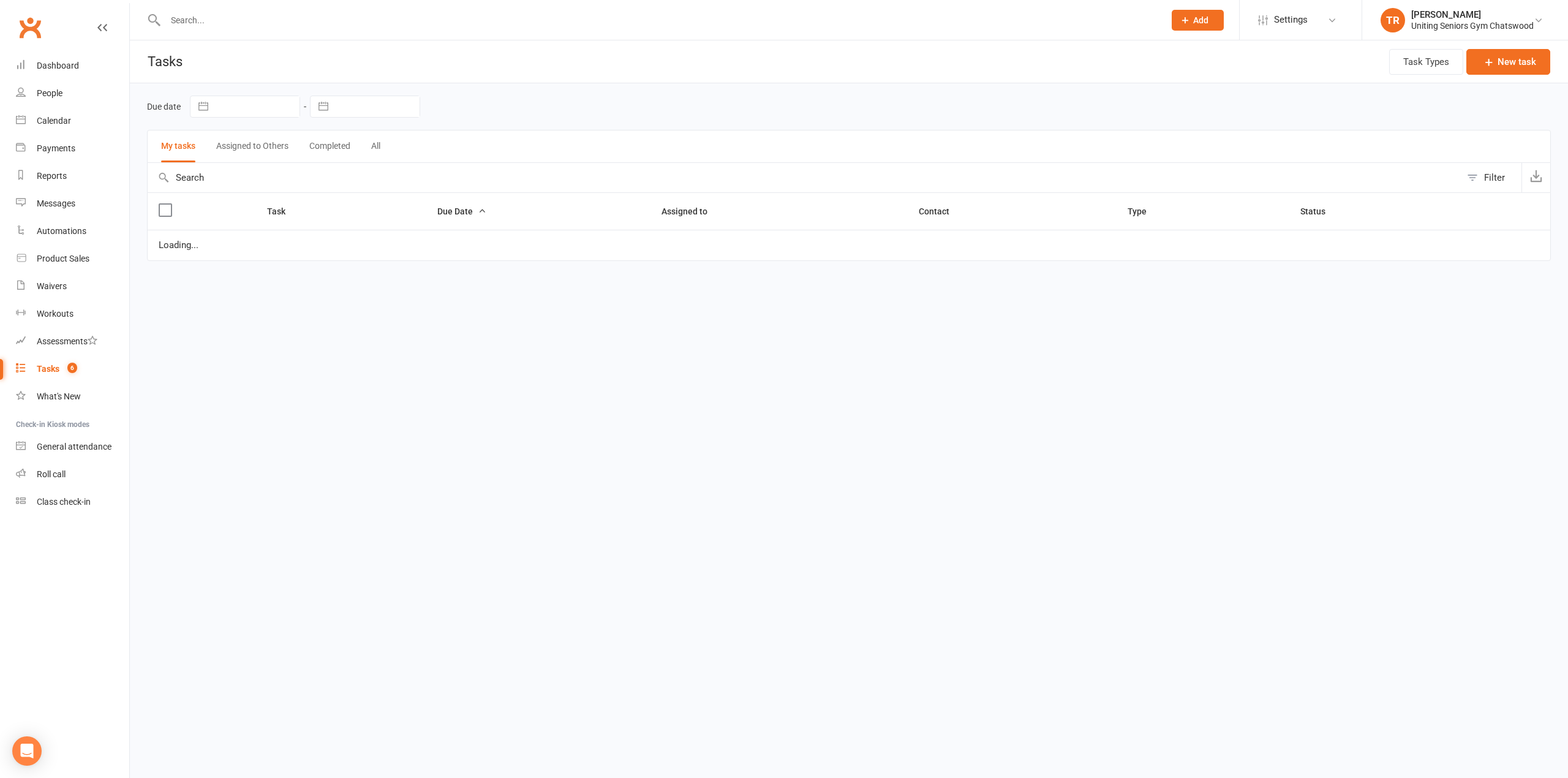
select select "started"
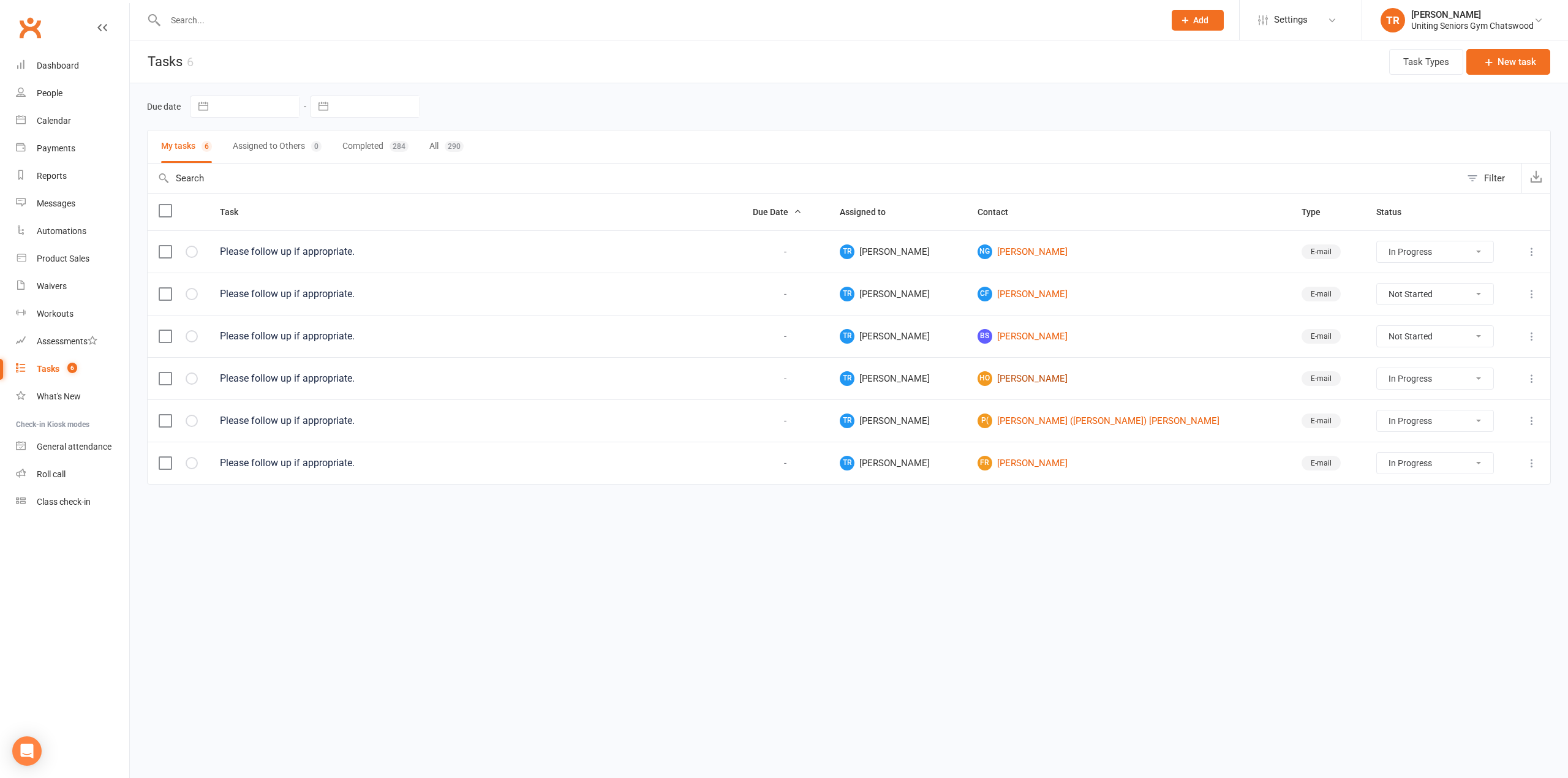
click at [1044, 377] on link "HO [PERSON_NAME]" at bounding box center [1128, 379] width 302 height 15
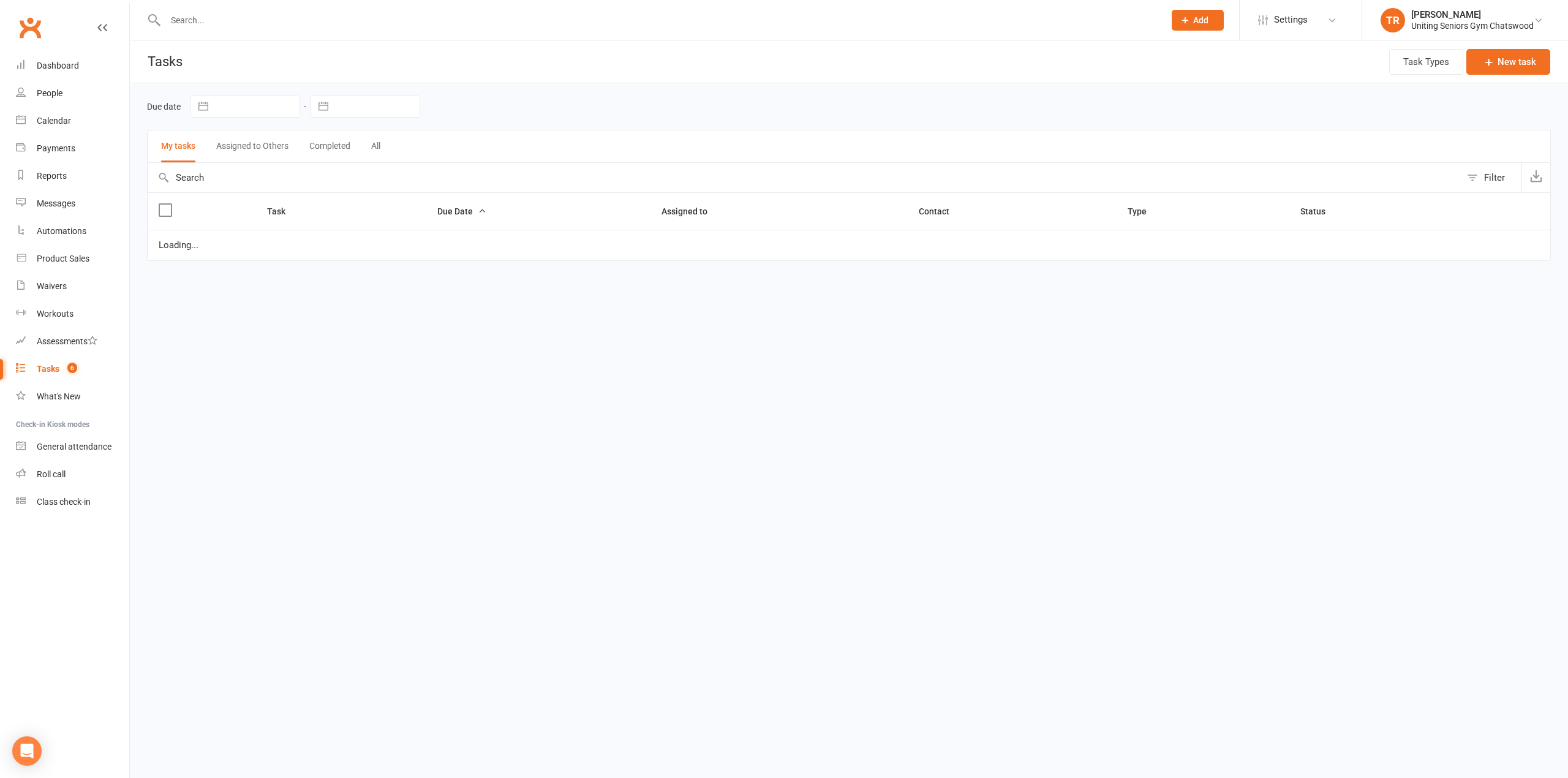
select select "started"
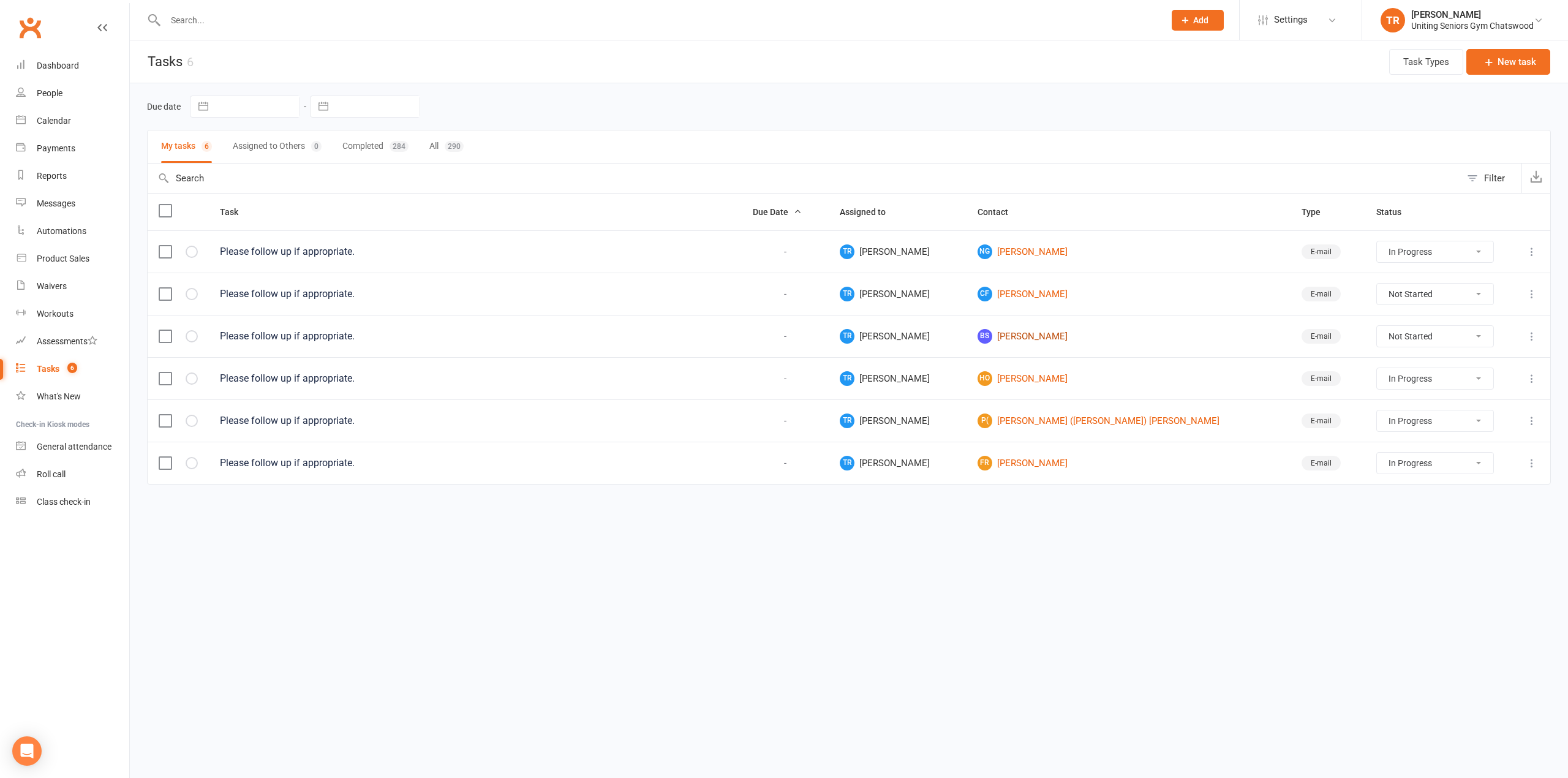
click at [1069, 342] on link "BS [PERSON_NAME]" at bounding box center [1128, 337] width 302 height 15
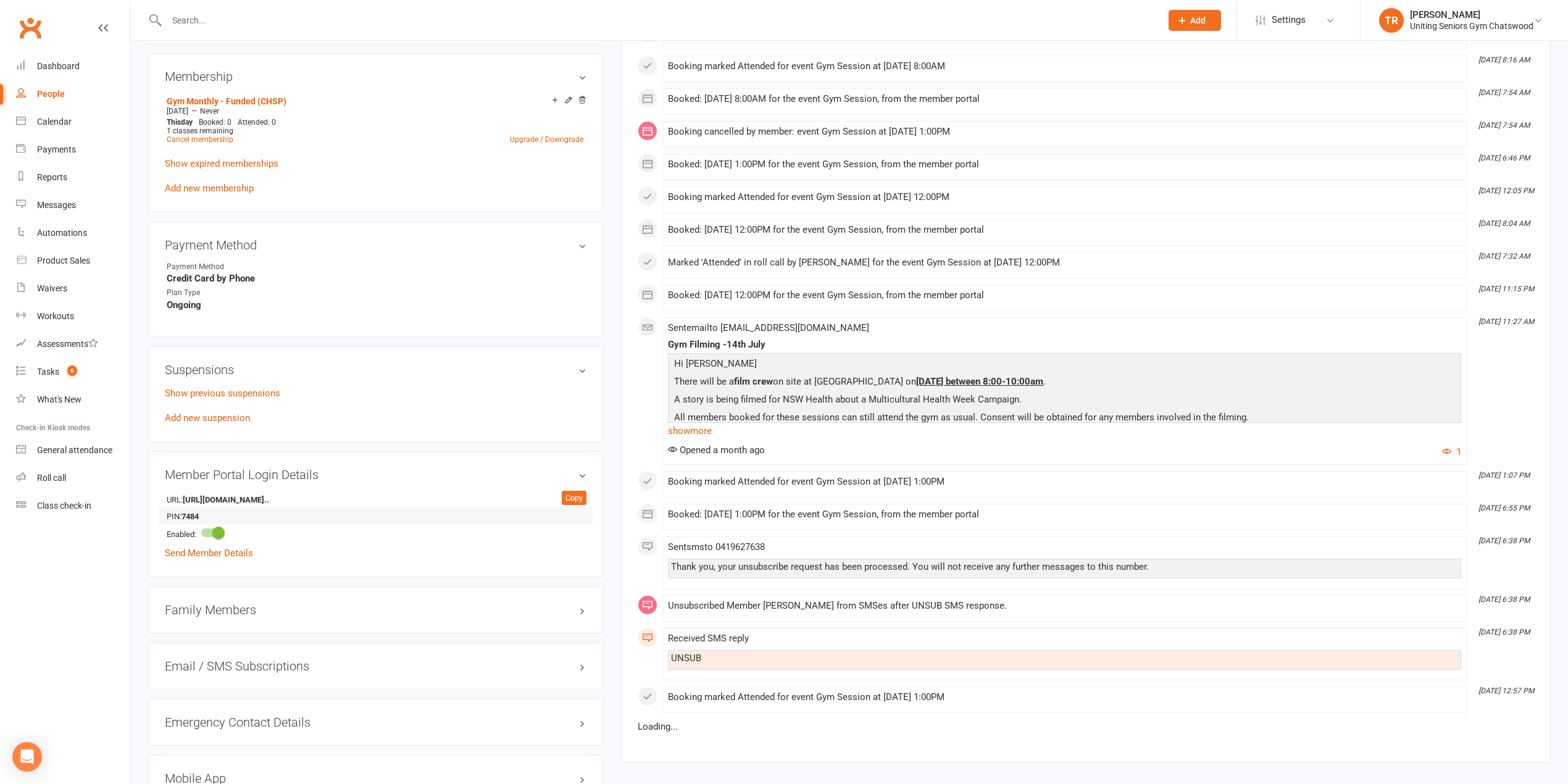
scroll to position [672, 0]
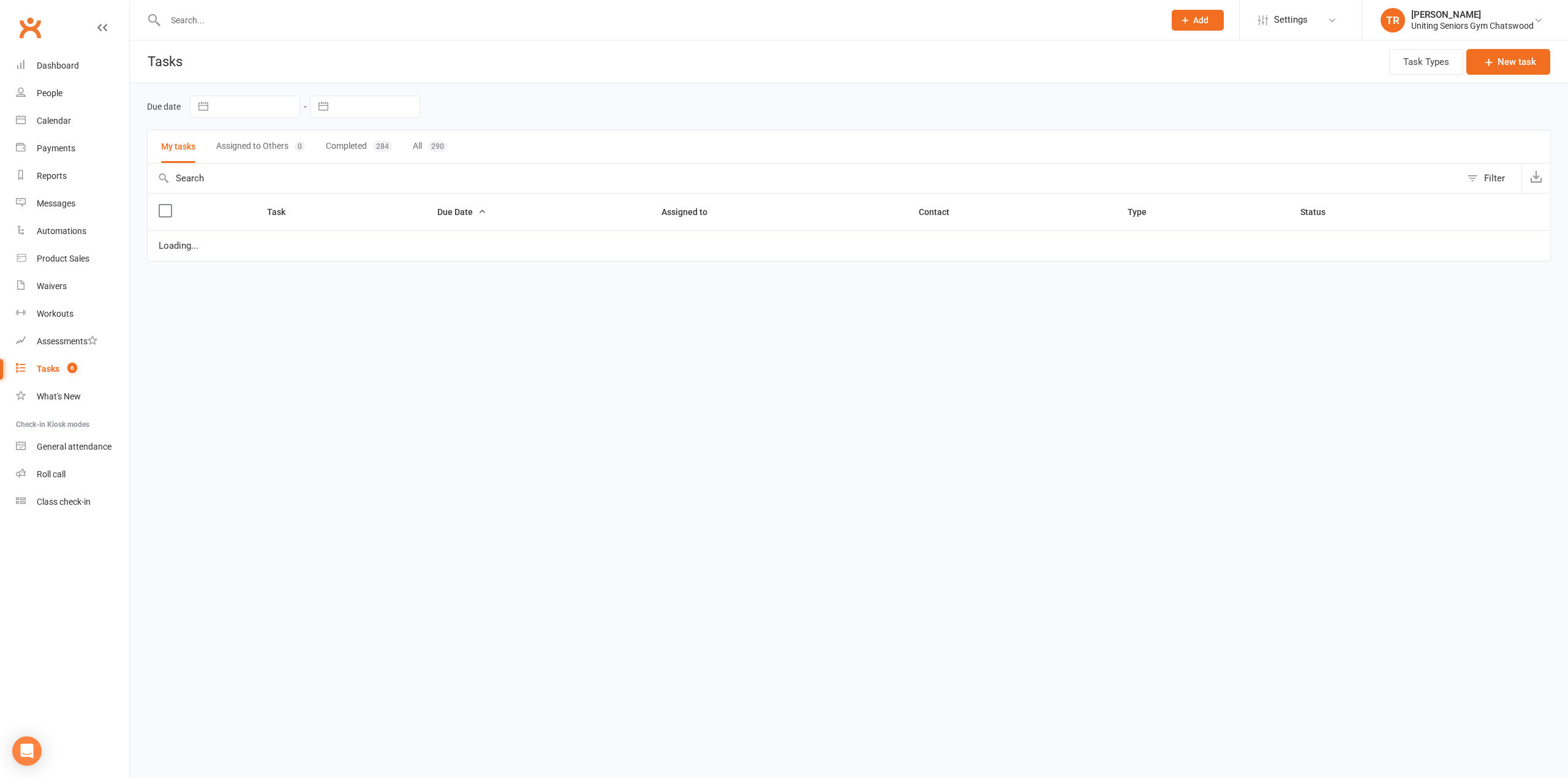
select select "started"
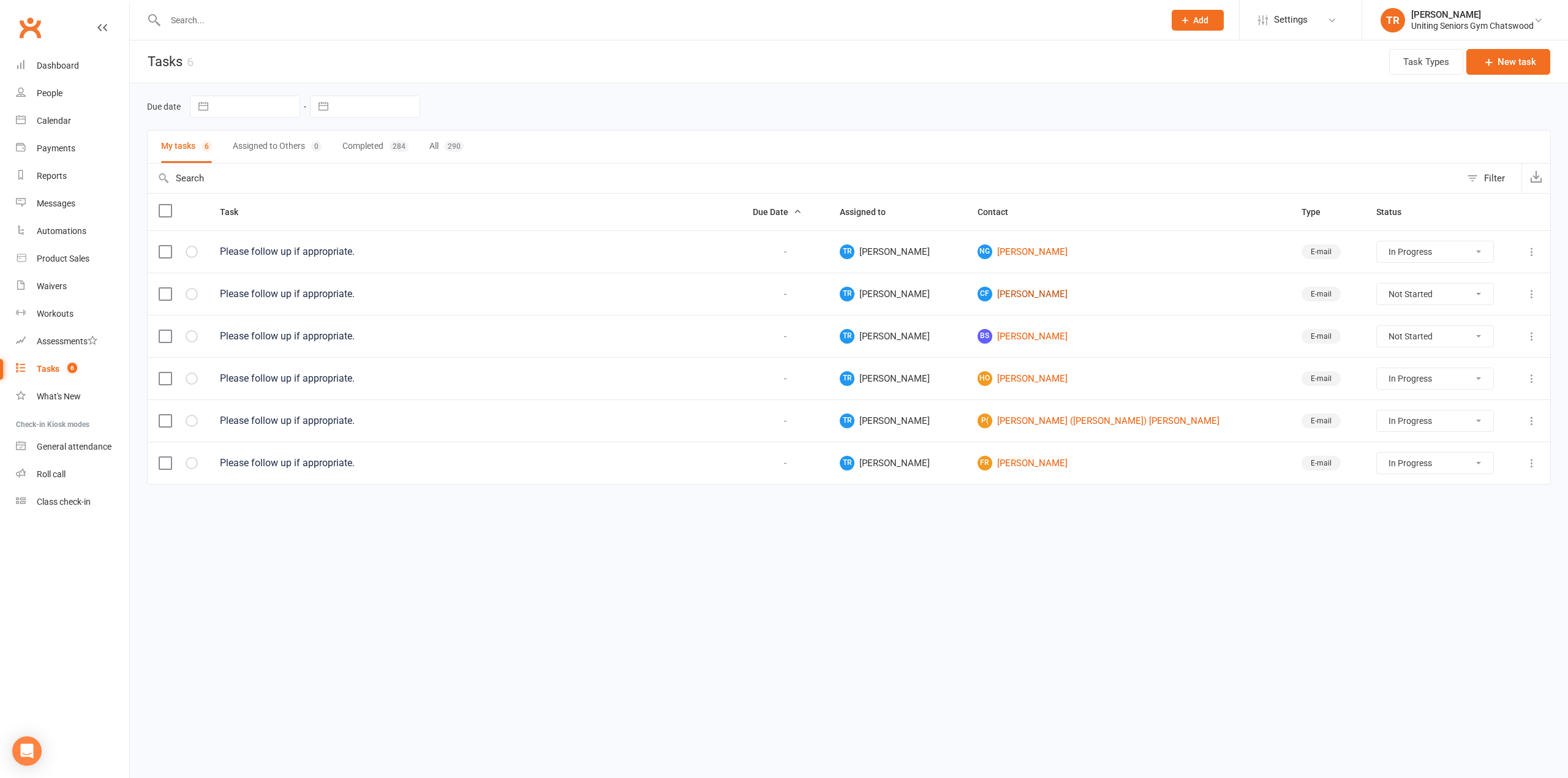
click at [1054, 289] on link "CF [PERSON_NAME]" at bounding box center [1128, 294] width 302 height 15
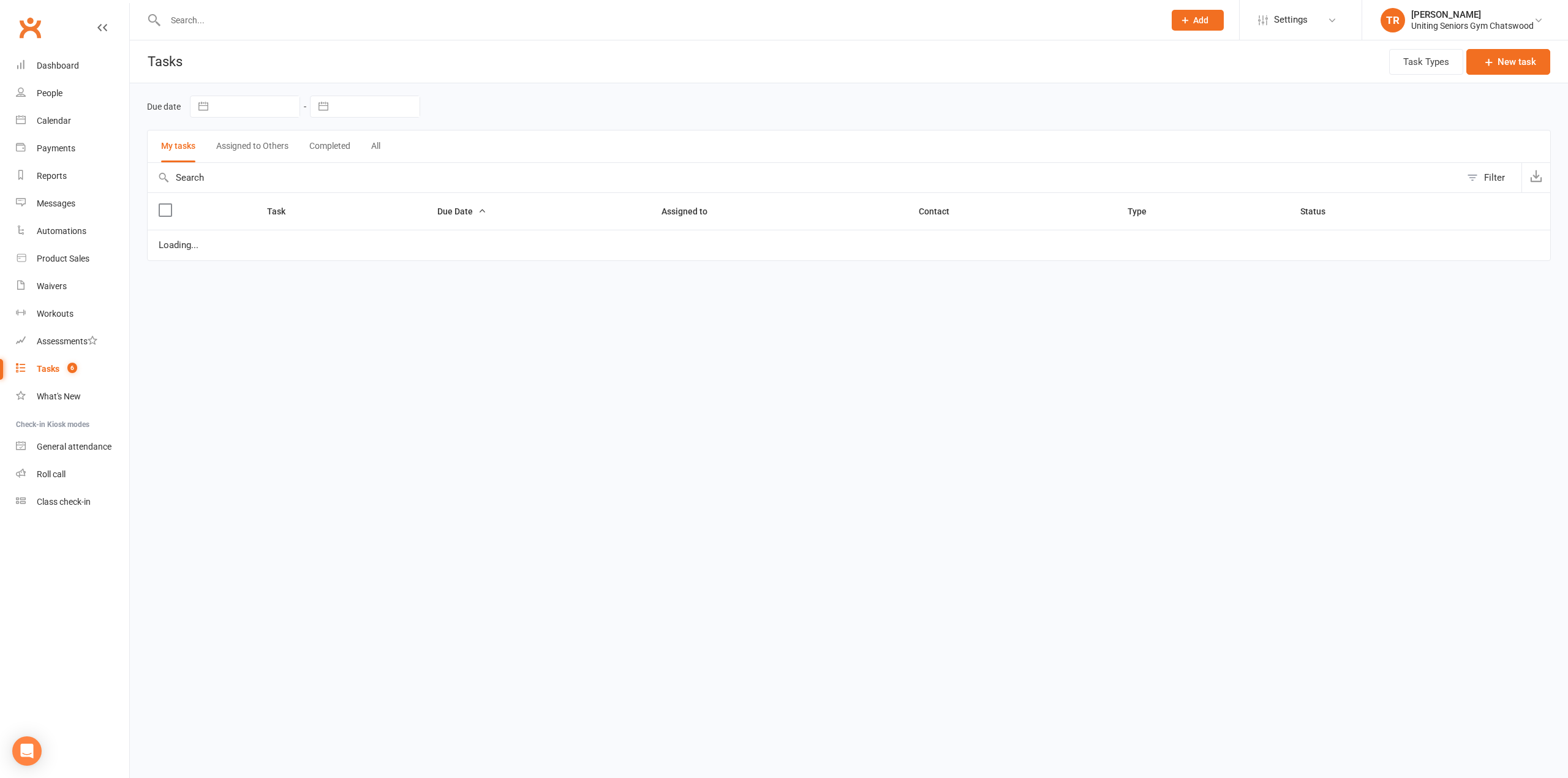
select select "started"
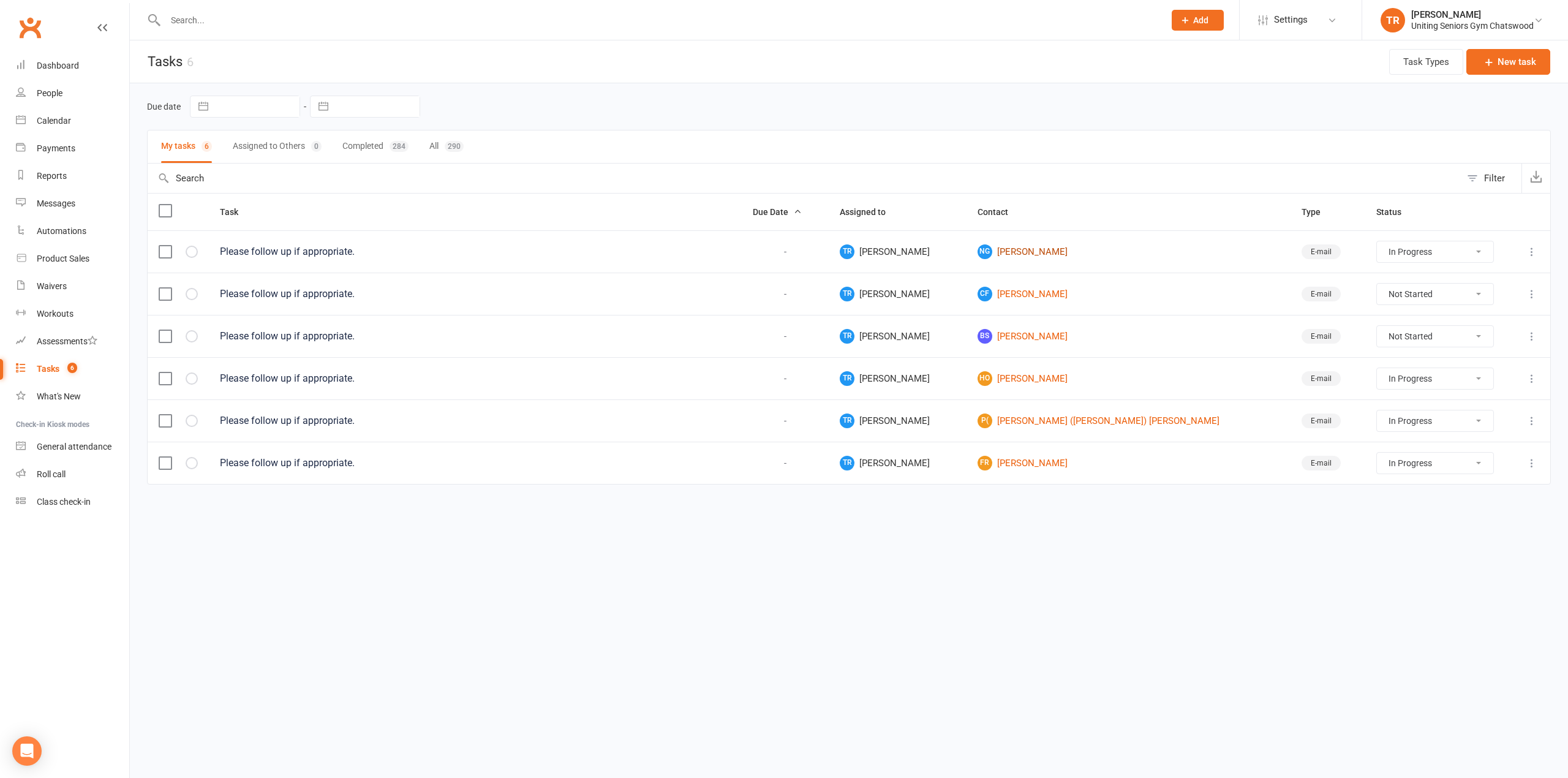
click at [1037, 254] on link "NG [PERSON_NAME]" at bounding box center [1128, 252] width 302 height 15
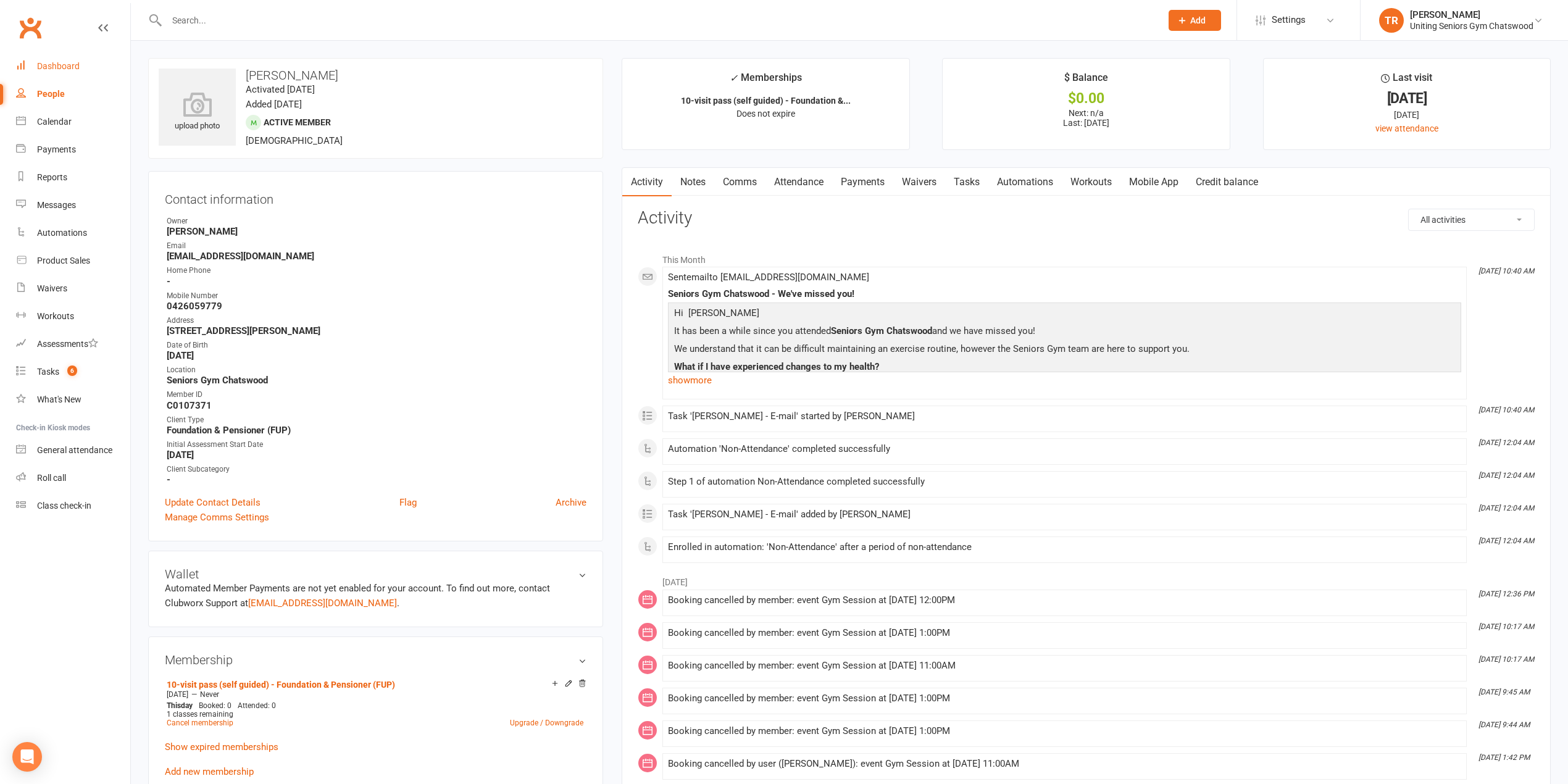
click at [57, 61] on div "Dashboard" at bounding box center [58, 66] width 43 height 10
